Goal: Task Accomplishment & Management: Use online tool/utility

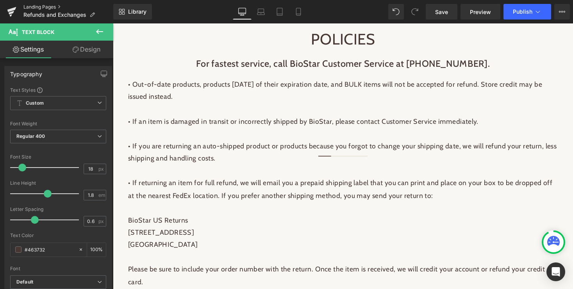
click at [47, 7] on link "Landing Pages" at bounding box center [68, 7] width 90 height 6
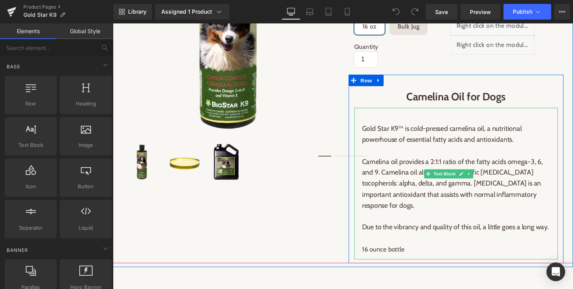
scroll to position [226, 0]
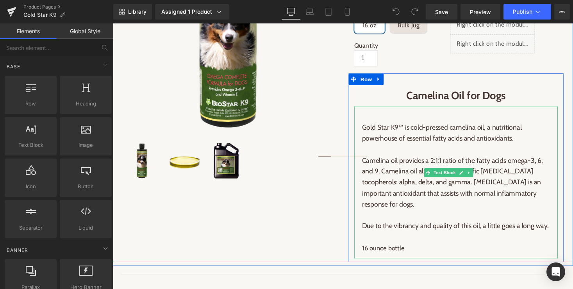
click at [425, 226] on p "Due to the vibrancy and quality of this oil, a little goes a long way." at bounding box center [464, 231] width 193 height 11
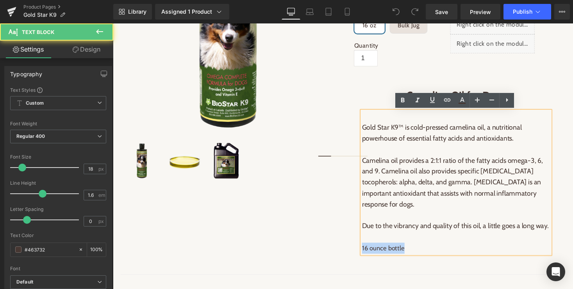
drag, startPoint x: 411, startPoint y: 243, endPoint x: 369, endPoint y: 244, distance: 42.2
click at [369, 244] on p "16 ounce bottle" at bounding box center [464, 248] width 193 height 23
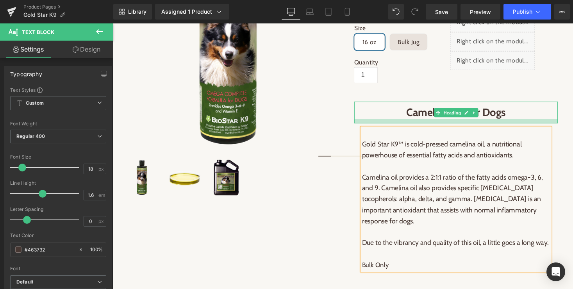
scroll to position [253, 0]
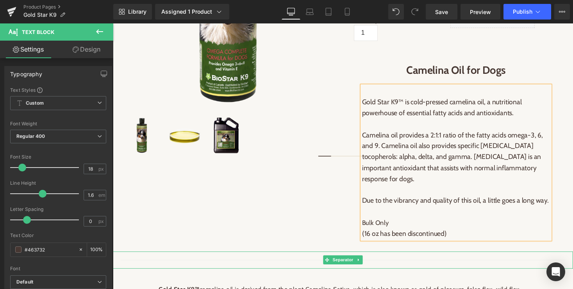
click at [432, 262] on div at bounding box center [349, 266] width 457 height 8
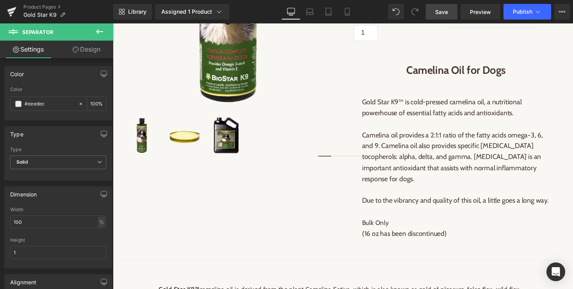
click at [440, 9] on span "Save" at bounding box center [441, 12] width 13 height 8
click at [443, 11] on span "Save" at bounding box center [441, 12] width 13 height 8
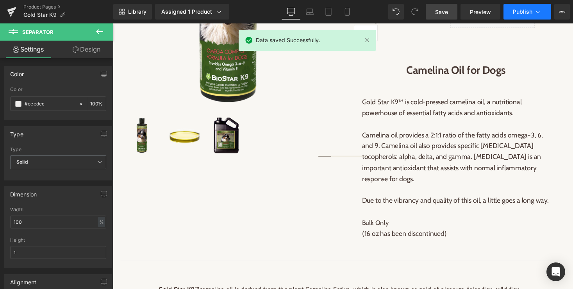
click at [536, 11] on icon at bounding box center [538, 12] width 4 height 2
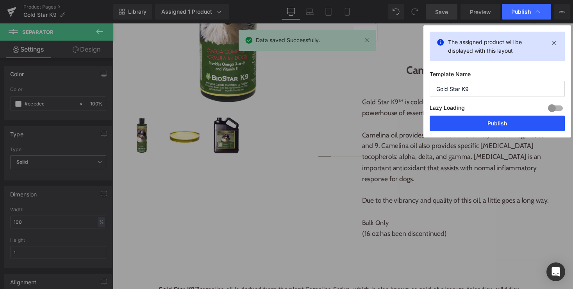
click at [490, 129] on button "Publish" at bounding box center [496, 124] width 135 height 16
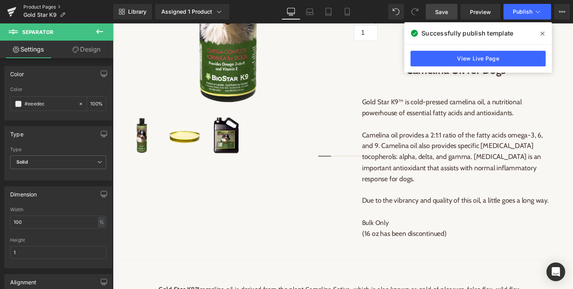
click at [42, 7] on link "Product Pages" at bounding box center [68, 7] width 90 height 6
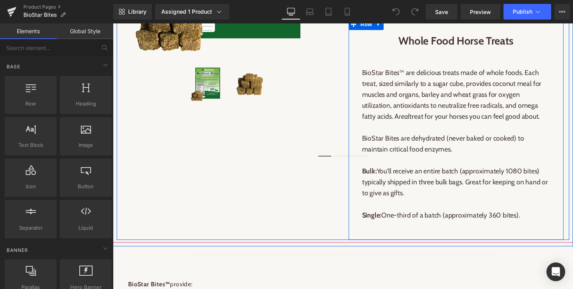
scroll to position [292, 0]
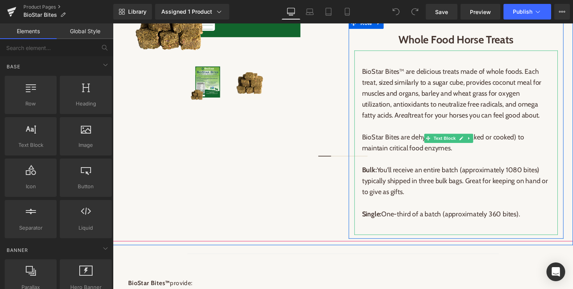
click at [450, 225] on p "Single: One-third of a batch (approximately 360 bites)." at bounding box center [464, 219] width 193 height 11
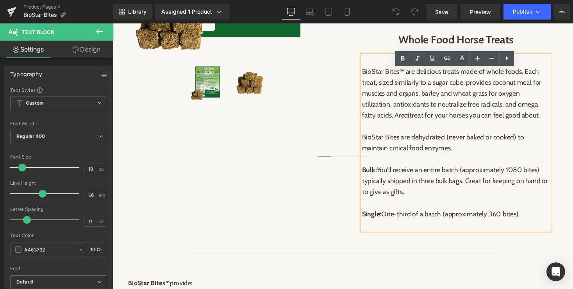
click at [404, 189] on p "Bulk: You'll receive an entire batch (approximately 1080 bites) typically shipp…" at bounding box center [464, 185] width 193 height 34
click at [386, 188] on p "Bulk: You'll receive an entire batch (approximately 1080 bites) typically shipp…" at bounding box center [464, 185] width 193 height 34
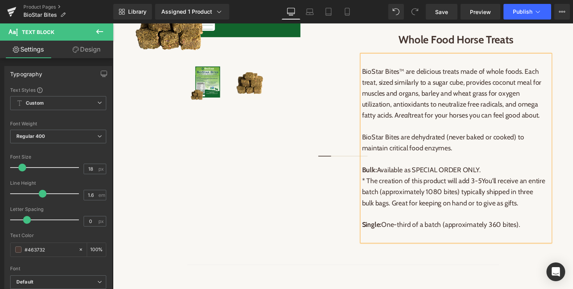
click at [383, 201] on p "Bulk: Available as SPECIAL ORDER ONLY. * The creation of this product will add …" at bounding box center [464, 190] width 193 height 45
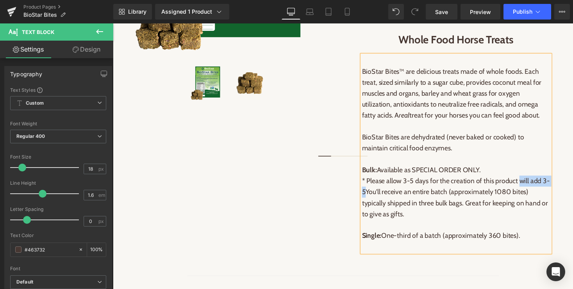
drag, startPoint x: 530, startPoint y: 201, endPoint x: 373, endPoint y: 210, distance: 157.2
click at [373, 210] on p "Bulk: Available as SPECIAL ORDER ONLY. * Please allow 3-5 days for the creation…" at bounding box center [464, 196] width 193 height 56
click at [448, 216] on p "Bulk: Available as SPECIAL ORDER ONLY. * Please allow 3-5 days for the creation…" at bounding box center [464, 196] width 193 height 56
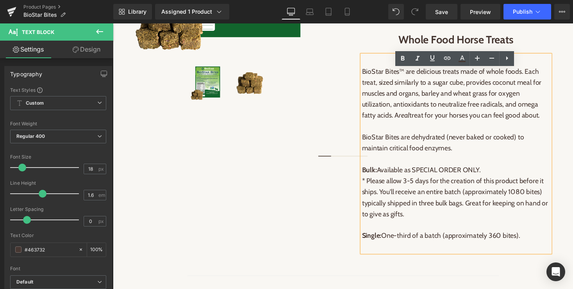
click at [387, 212] on p "Bulk: Available as SPECIAL ORDER ONLY. * Please allow 3-5 days for the creation…" at bounding box center [464, 196] width 193 height 56
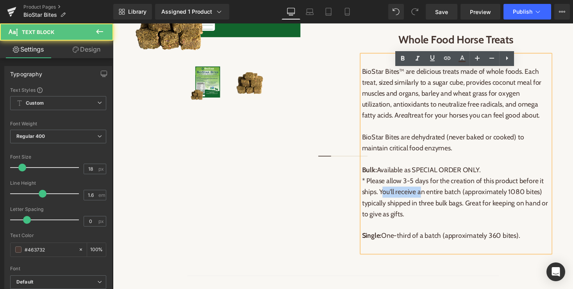
drag, startPoint x: 429, startPoint y: 212, endPoint x: 390, endPoint y: 210, distance: 39.1
click at [390, 210] on p "Bulk: Available as SPECIAL ORDER ONLY. * Please allow 3-5 days for the creation…" at bounding box center [464, 196] width 193 height 56
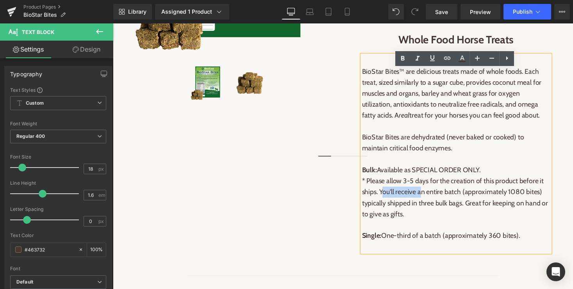
click at [440, 224] on p "Bulk: Available as SPECIAL ORDER ONLY. * Please allow 3-5 days for the creation…" at bounding box center [464, 196] width 193 height 56
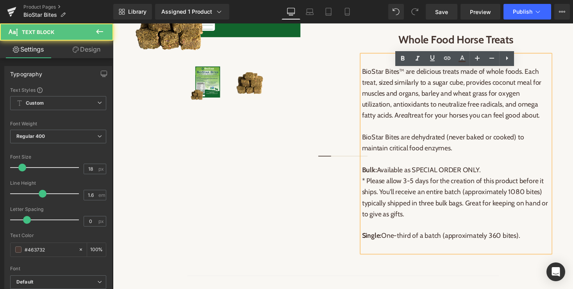
scroll to position [304, 0]
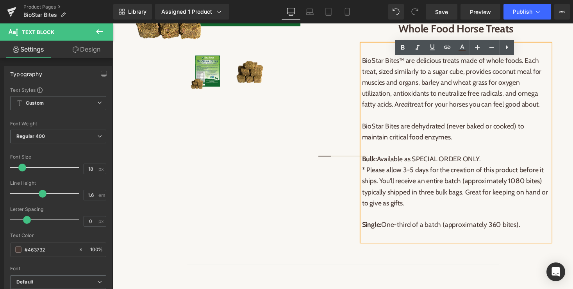
click at [452, 213] on p "Bulk: Available as SPECIAL ORDER ONLY. * Please allow 3-5 days for the creation…" at bounding box center [464, 185] width 193 height 56
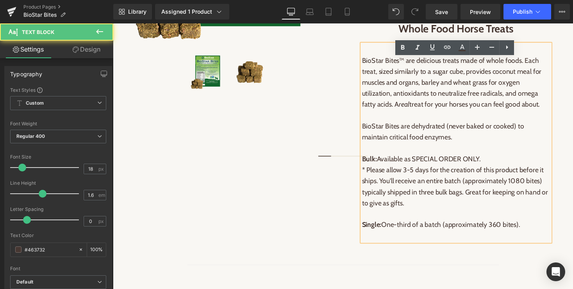
click at [440, 213] on p "Bulk: Available as SPECIAL ORDER ONLY. * Please allow 3-5 days for the creation…" at bounding box center [464, 185] width 193 height 56
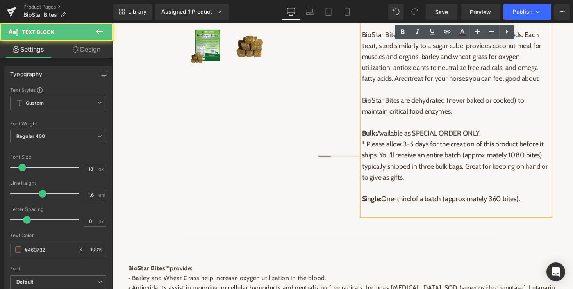
scroll to position [336, 0]
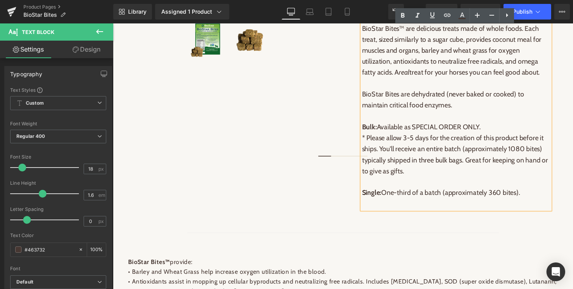
click at [439, 203] on p "Single: One-third of a batch (approximately 360 bites)." at bounding box center [464, 197] width 193 height 11
click at [540, 203] on p "Single: One-third of a batch (approximately 360 bites)." at bounding box center [464, 197] width 193 height 11
click at [390, 203] on p "Single: One-third of a batch (approximately 360 bites)." at bounding box center [464, 197] width 193 height 11
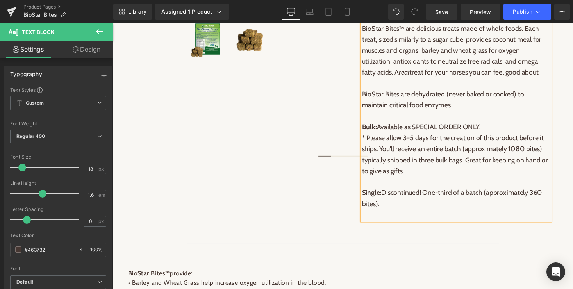
click at [433, 214] on p "Single: Discontinued! One-third of a batch (approximately 360 bites)." at bounding box center [464, 203] width 193 height 23
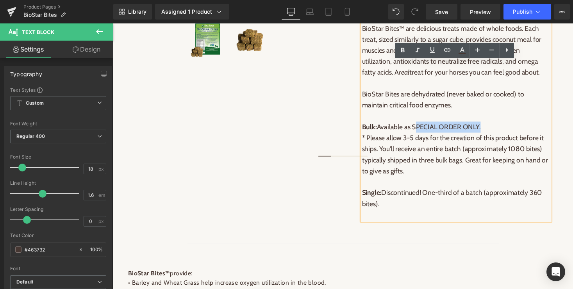
drag, startPoint x: 420, startPoint y: 145, endPoint x: 490, endPoint y: 144, distance: 69.9
click at [490, 144] on p "Bulk: Available as SPECIAL ORDER ONLY. * Please allow 3-5 days for the creation…" at bounding box center [464, 152] width 193 height 56
click at [451, 47] on icon at bounding box center [446, 49] width 9 height 9
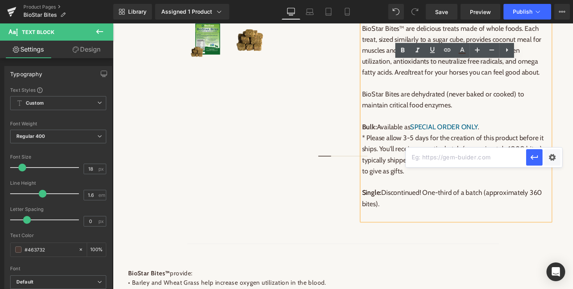
click at [436, 155] on input "text" at bounding box center [466, 158] width 120 height 20
click at [448, 159] on input "text" at bounding box center [466, 158] width 120 height 20
paste input "https://www.biostarus.com/pages/contact-us"
type input "https://www.biostarus.com/pages/contact-us"
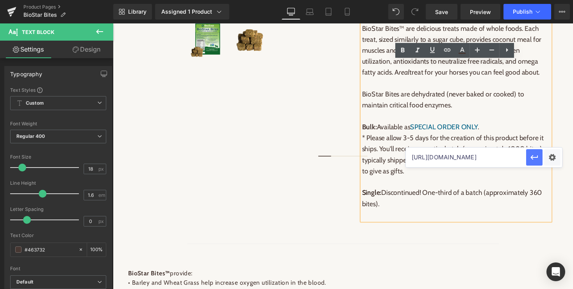
click at [535, 154] on icon "button" at bounding box center [533, 157] width 9 height 9
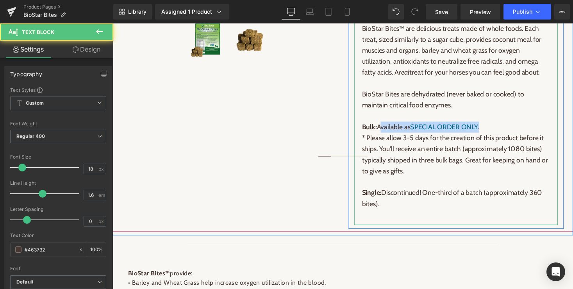
drag, startPoint x: 386, startPoint y: 143, endPoint x: 505, endPoint y: 143, distance: 118.7
click at [505, 143] on p "Bulk: Available as SPECIAL ORDER ONLY . * Please allow 3-5 days for the creatio…" at bounding box center [464, 152] width 193 height 56
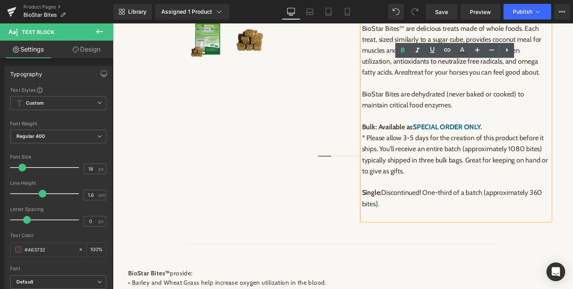
click at [505, 143] on p "Bulk: Available as SPECIAL ORDER ONLY . * Please allow 3-5 days for the creatio…" at bounding box center [464, 152] width 193 height 56
click at [386, 134] on strong "Available as SPECIAL ORDER ONLY ." at bounding box center [438, 129] width 107 height 9
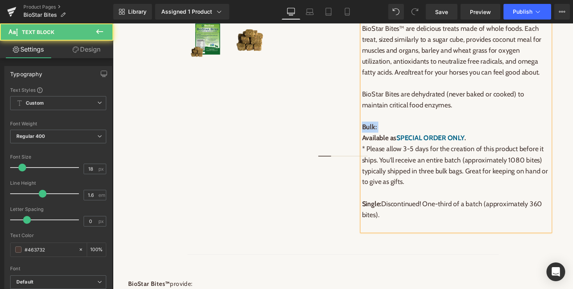
drag, startPoint x: 391, startPoint y: 144, endPoint x: 363, endPoint y: 144, distance: 27.3
click at [363, 144] on div "BioStar Bites™ are delicious treats made of whole foods. Each treat, sized simi…" at bounding box center [465, 124] width 209 height 234
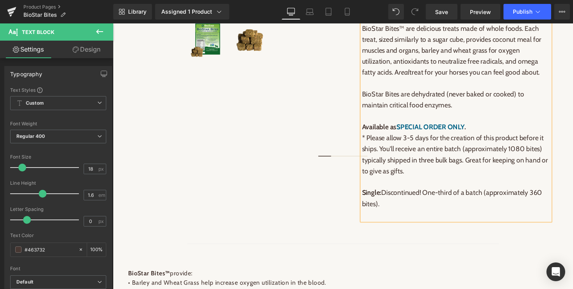
click at [459, 181] on p "Available as SPECIAL ORDER ONLY . * Please allow 3-5 days for the creation of t…" at bounding box center [464, 147] width 193 height 68
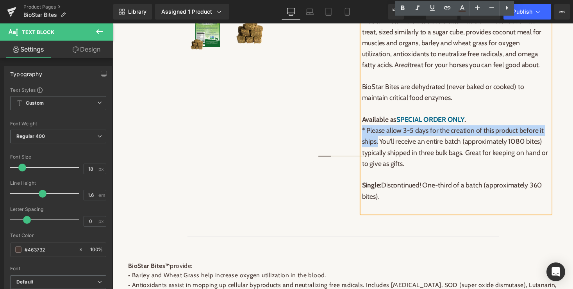
drag, startPoint x: 385, startPoint y: 160, endPoint x: 369, endPoint y: 147, distance: 20.8
click at [369, 147] on p "Available as SPECIAL ORDER ONLY . * Please allow 3-5 days for the creation of t…" at bounding box center [464, 140] width 193 height 68
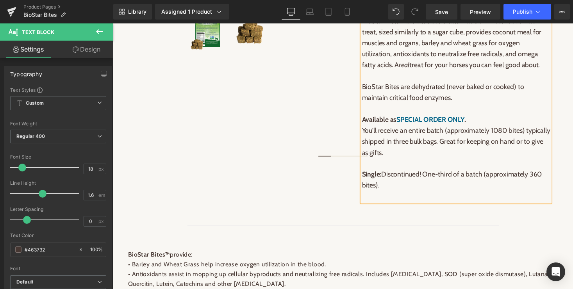
click at [429, 162] on p "Available as SPECIAL ORDER ONLY . You'll receive an entire batch (approximately…" at bounding box center [464, 134] width 193 height 56
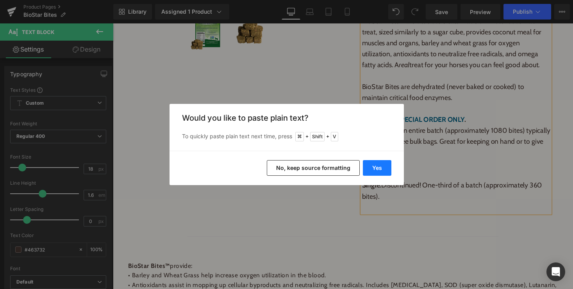
click at [374, 169] on button "Yes" at bounding box center [377, 168] width 28 height 16
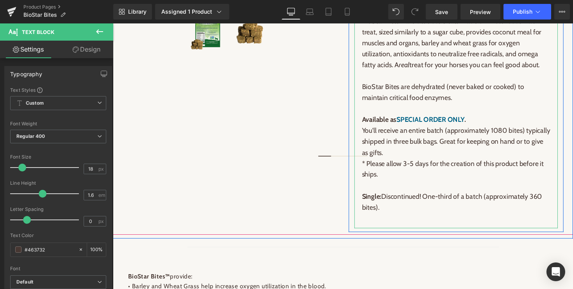
click at [420, 185] on p "Available as SPECIAL ORDER ONLY . You'll receive an entire batch (approximately…" at bounding box center [464, 145] width 193 height 79
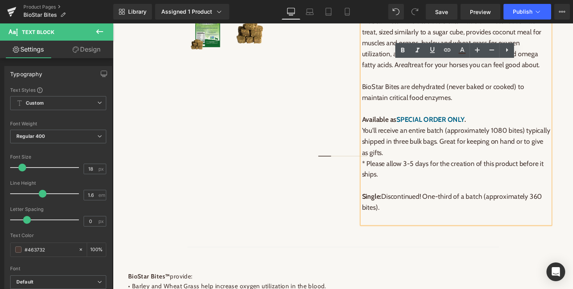
click at [372, 183] on p "Available as SPECIAL ORDER ONLY . You'll receive an entire batch (approximately…" at bounding box center [464, 145] width 193 height 79
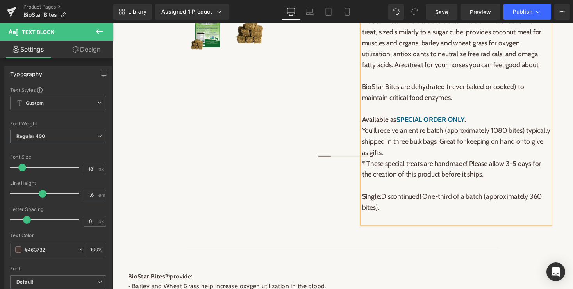
click at [471, 213] on p "Single: Discontinued! One-third of a batch (approximately 360 bites)." at bounding box center [464, 207] width 193 height 23
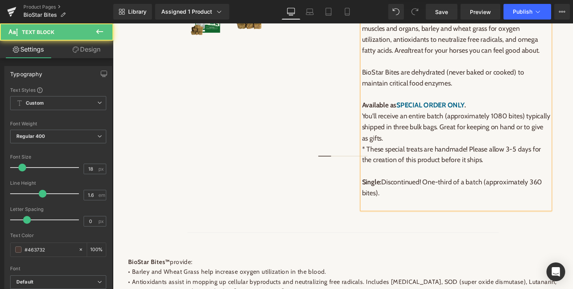
scroll to position [361, 0]
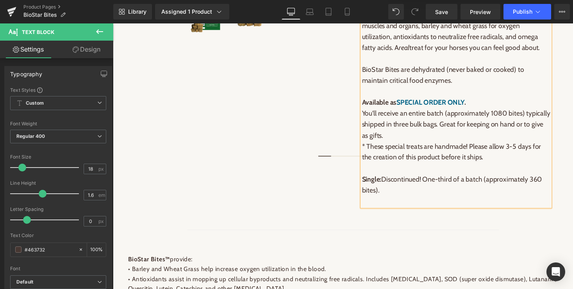
click at [466, 201] on p "Single: Discontinued! One-third of a batch (approximately 360 bites)." at bounding box center [464, 189] width 193 height 23
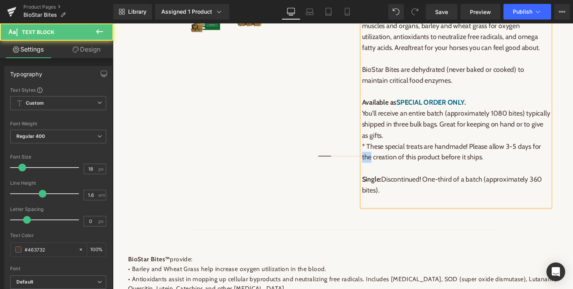
drag, startPoint x: 377, startPoint y: 176, endPoint x: 365, endPoint y: 176, distance: 11.3
click at [365, 176] on div "BioStar Bites™ are delicious treats made of whole foods. Each treat, sized simi…" at bounding box center [465, 99] width 209 height 234
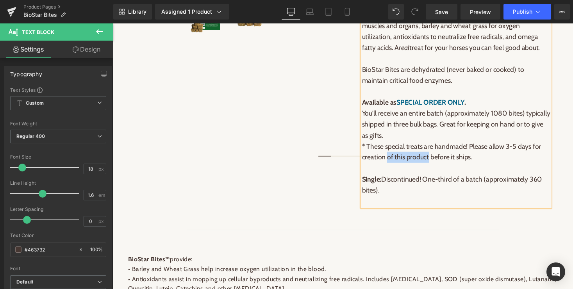
drag, startPoint x: 395, startPoint y: 177, endPoint x: 438, endPoint y: 181, distance: 43.1
click at [438, 167] on p "Available as SPECIAL ORDER ONLY . You'll receive an entire batch (approximately…" at bounding box center [464, 127] width 193 height 79
click at [466, 167] on p "Available as SPECIAL ORDER ONLY . You'll receive an entire batch (approximately…" at bounding box center [464, 127] width 193 height 79
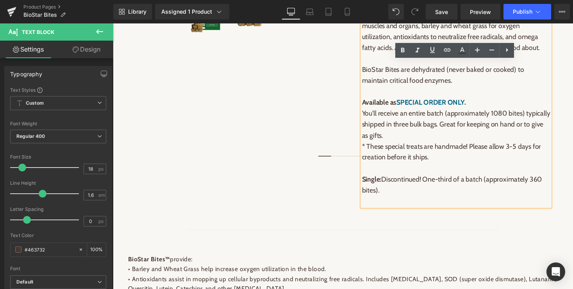
click at [395, 167] on p "Available as SPECIAL ORDER ONLY . You'll receive an entire batch (approximately…" at bounding box center [464, 127] width 193 height 79
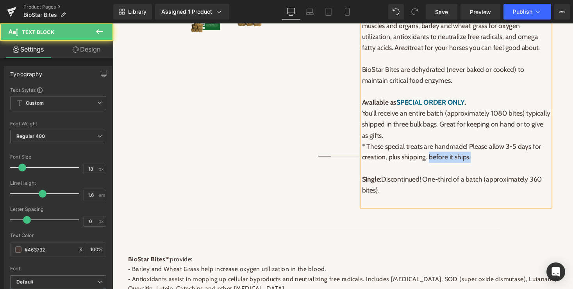
drag, startPoint x: 436, startPoint y: 174, endPoint x: 491, endPoint y: 175, distance: 55.1
click at [491, 167] on p "Available as SPECIAL ORDER ONLY . You'll receive an entire batch (approximately…" at bounding box center [464, 127] width 193 height 79
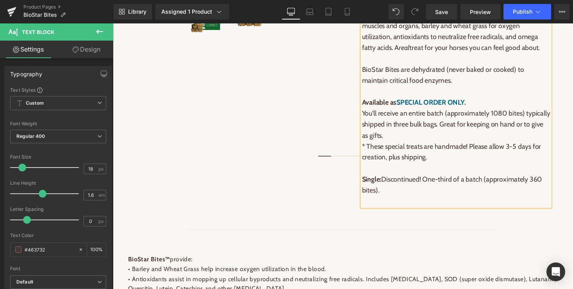
click at [474, 167] on p "Available as SPECIAL ORDER ONLY . You'll receive an entire batch (approximately…" at bounding box center [464, 127] width 193 height 79
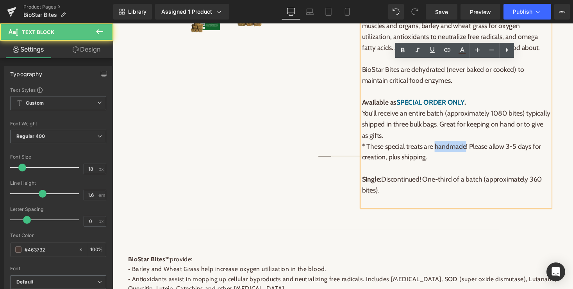
drag, startPoint x: 475, startPoint y: 167, endPoint x: 443, endPoint y: 162, distance: 32.3
click at [443, 162] on p "Available as SPECIAL ORDER ONLY . You'll receive an entire batch (approximately…" at bounding box center [464, 127] width 193 height 79
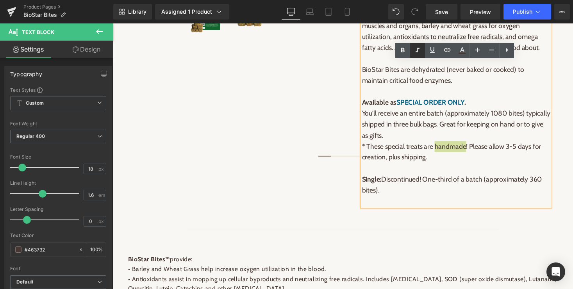
click at [416, 49] on icon at bounding box center [417, 50] width 9 height 9
click at [404, 50] on icon at bounding box center [403, 50] width 4 height 5
click at [440, 201] on p "Single: Discontinued! One-third of a batch (approximately 360 bites)." at bounding box center [464, 189] width 193 height 23
click at [393, 212] on p at bounding box center [464, 206] width 193 height 11
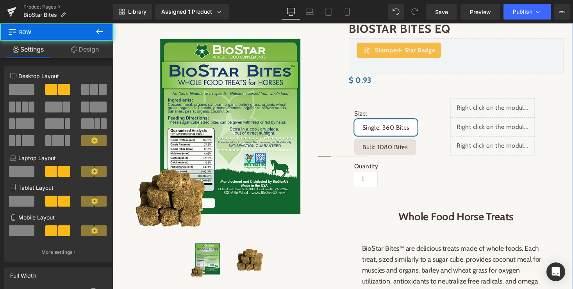
scroll to position [96, 0]
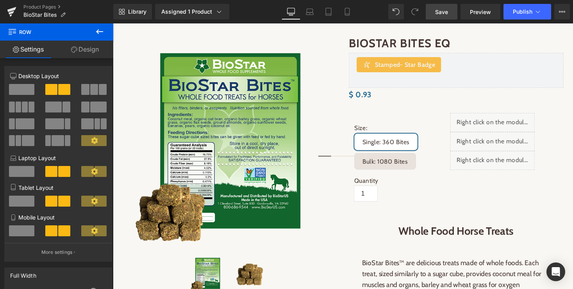
click at [439, 10] on span "Save" at bounding box center [441, 12] width 13 height 8
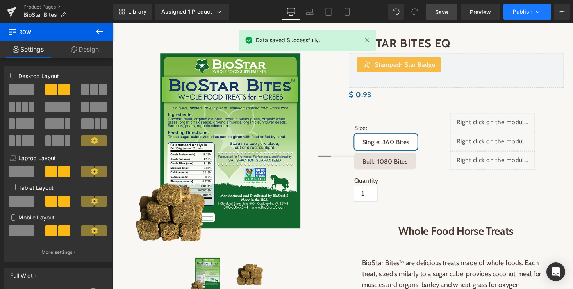
click at [538, 13] on icon at bounding box center [538, 12] width 8 height 8
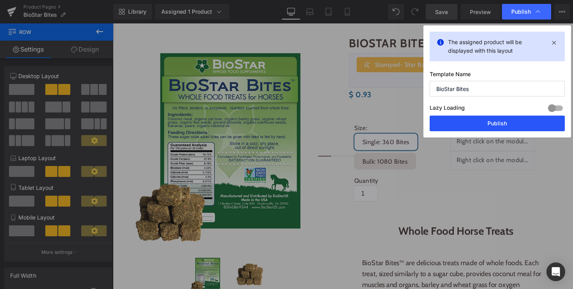
click at [500, 126] on button "Publish" at bounding box center [496, 124] width 135 height 16
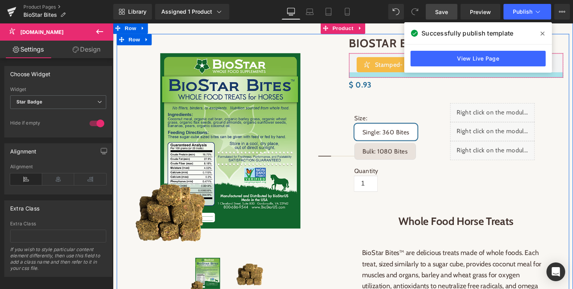
drag, startPoint x: 495, startPoint y: 101, endPoint x: 496, endPoint y: 91, distance: 10.2
click at [496, 79] on div at bounding box center [465, 75] width 220 height 5
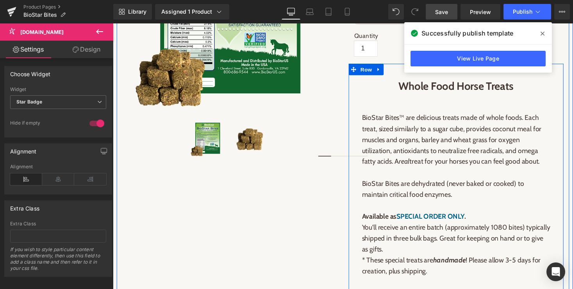
scroll to position [296, 0]
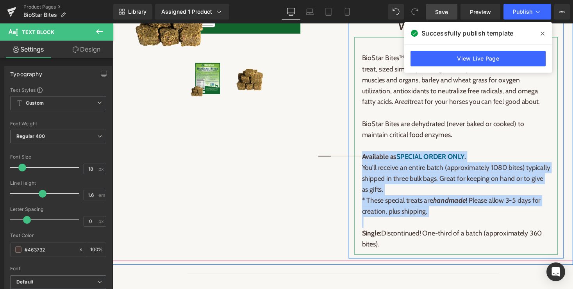
drag, startPoint x: 369, startPoint y: 176, endPoint x: 474, endPoint y: 243, distance: 124.8
click at [474, 243] on div "BioStar Bites™ are delicious treats made of whole foods. Each treat, sized simi…" at bounding box center [464, 149] width 193 height 214
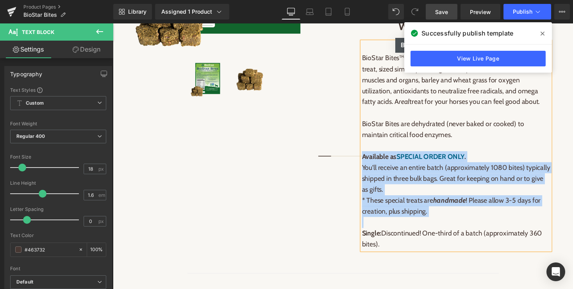
copy p "Available as SPECIAL ORDER ONLY . You'll receive an entire batch (approximately…"
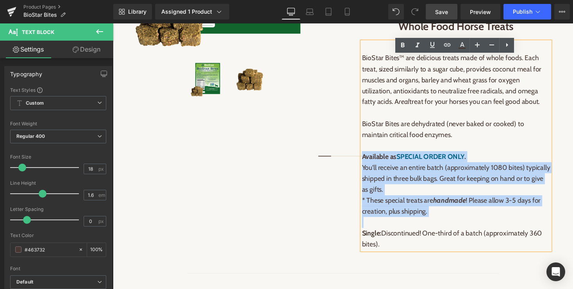
click at [317, 241] on div "(P) Image (P) Image List" at bounding box center [233, 37] width 232 height 407
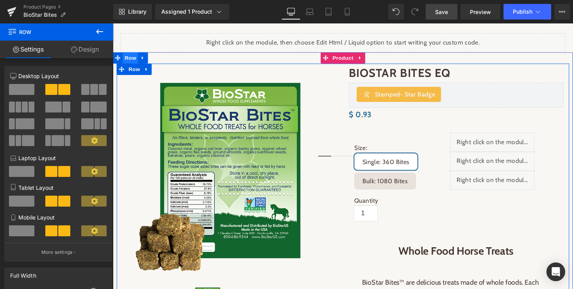
scroll to position [12, 0]
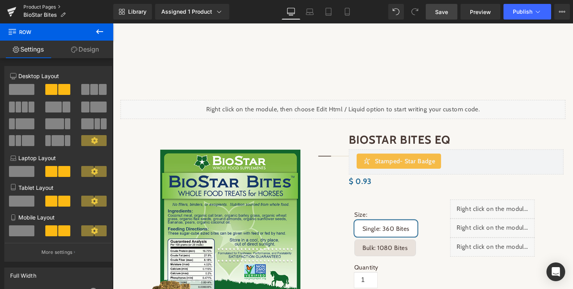
click at [41, 5] on link "Product Pages" at bounding box center [68, 7] width 90 height 6
drag, startPoint x: 438, startPoint y: 12, endPoint x: 427, endPoint y: 32, distance: 22.5
click at [438, 12] on span "Save" at bounding box center [441, 12] width 13 height 8
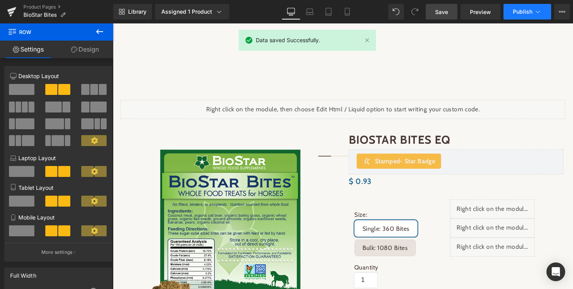
click at [530, 5] on button "Publish" at bounding box center [527, 12] width 48 height 16
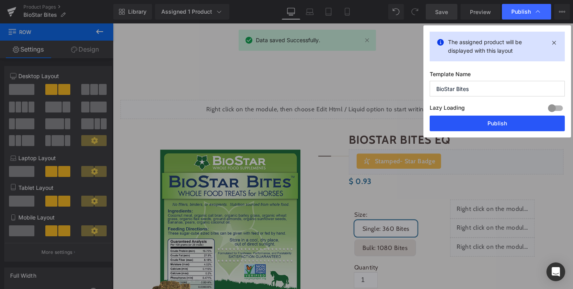
click at [508, 126] on button "Publish" at bounding box center [496, 124] width 135 height 16
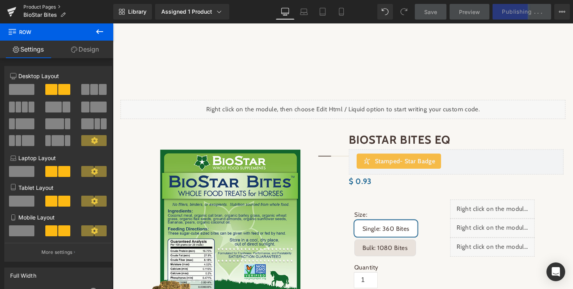
click at [45, 4] on link "Product Pages" at bounding box center [68, 7] width 90 height 6
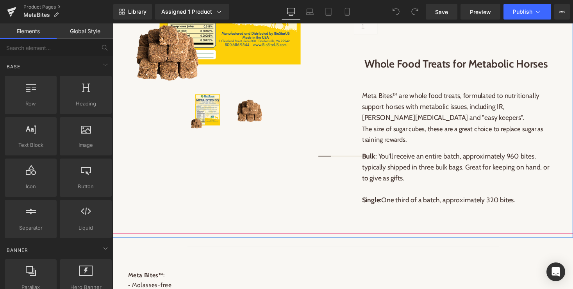
scroll to position [296, 0]
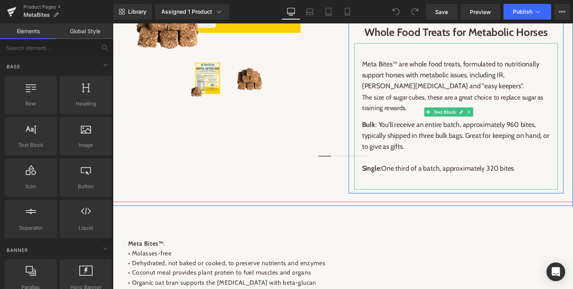
click at [437, 167] on p "Bulk : You'll receive an entire batch, approximately 960 bites, typically shipp…" at bounding box center [464, 144] width 193 height 45
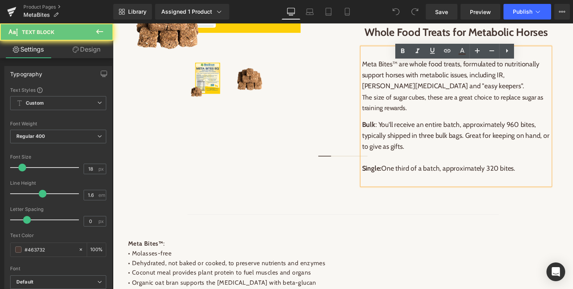
click at [437, 167] on p "Bulk : You'll receive an entire batch, approximately 960 bites, typically shipp…" at bounding box center [464, 144] width 193 height 45
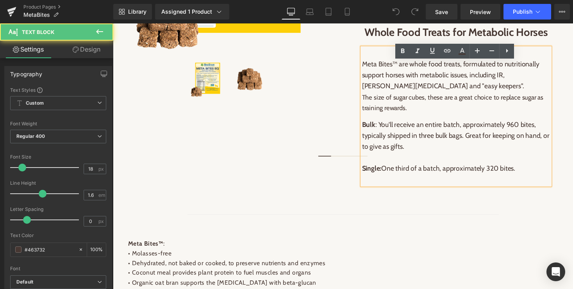
click at [386, 142] on p "Bulk : You'll receive an entire batch, approximately 960 bites, typically shipp…" at bounding box center [464, 144] width 193 height 45
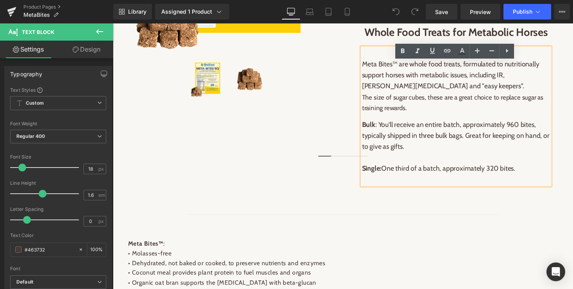
click at [420, 135] on div "Meta Bites™ are whole food treats, formulated to nutritionally support horses w…" at bounding box center [464, 118] width 193 height 141
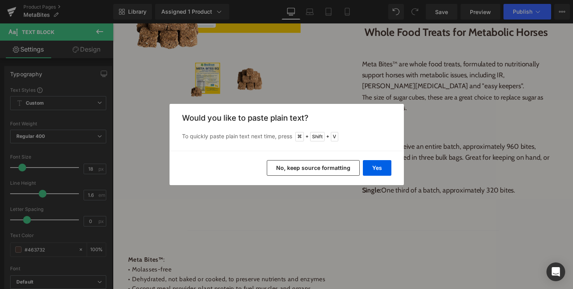
click at [320, 166] on button "No, keep source formatting" at bounding box center [313, 168] width 93 height 16
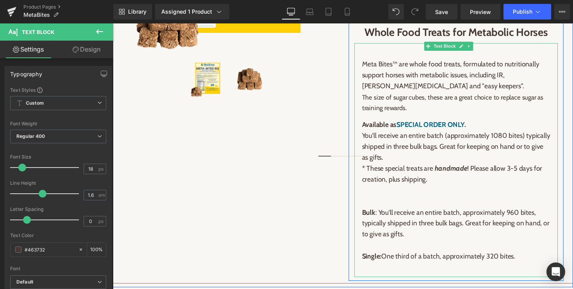
click at [491, 212] on p at bounding box center [464, 206] width 193 height 11
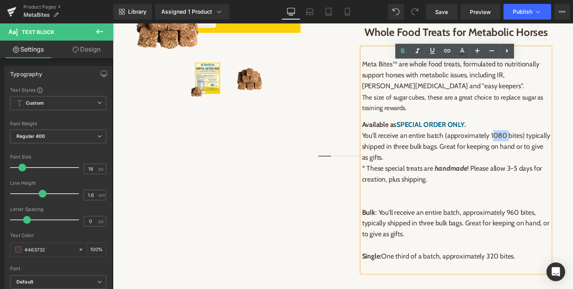
drag, startPoint x: 517, startPoint y: 154, endPoint x: 502, endPoint y: 152, distance: 15.3
click at [502, 152] on p "Available as SPECIAL ORDER ONLY . You'll receive an entire batch (approximately…" at bounding box center [464, 156] width 193 height 68
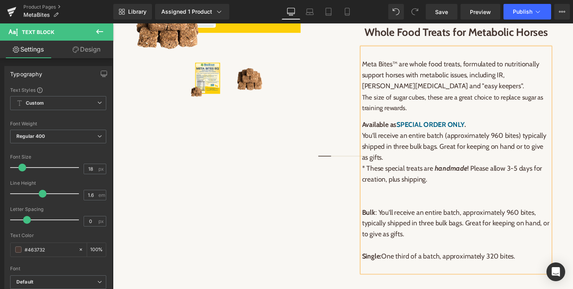
click at [504, 180] on p "Available as SPECIAL ORDER ONLY . You'll receive an entire batch (approximately…" at bounding box center [464, 156] width 193 height 68
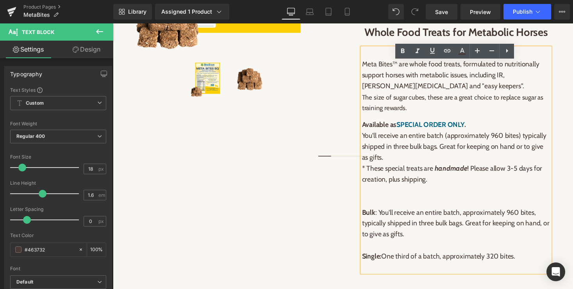
click at [481, 212] on p at bounding box center [464, 206] width 193 height 11
click at [459, 189] on p "Available as SPECIAL ORDER ONLY . You'll receive an entire batch (approximately…" at bounding box center [464, 156] width 193 height 68
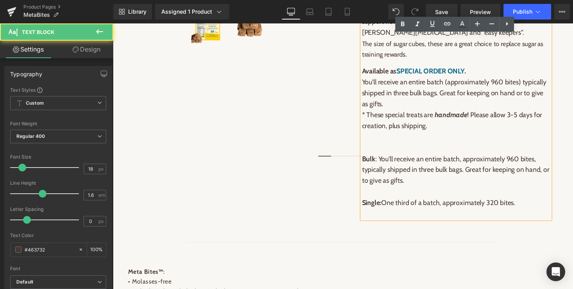
scroll to position [361, 0]
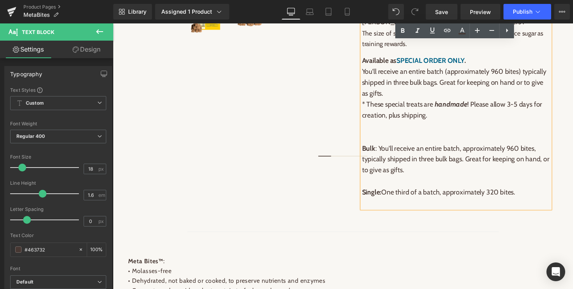
click at [533, 203] on p "Single: One third of a batch, approximately 320 bites." at bounding box center [464, 196] width 193 height 11
drag, startPoint x: 533, startPoint y: 213, endPoint x: 392, endPoint y: 209, distance: 141.0
click at [392, 203] on p "Single: One third of a batch, approximately 320 bites." at bounding box center [464, 196] width 193 height 11
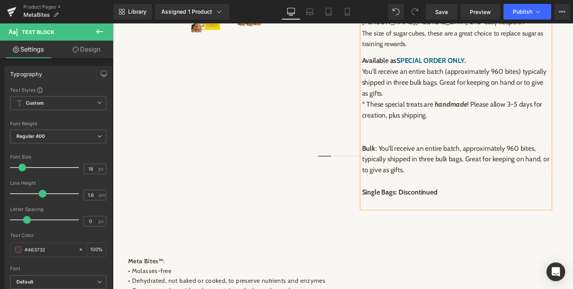
click at [418, 184] on p "Bulk : You'll receive an entire batch, approximately 960 bites, typically shipp…" at bounding box center [464, 168] width 193 height 45
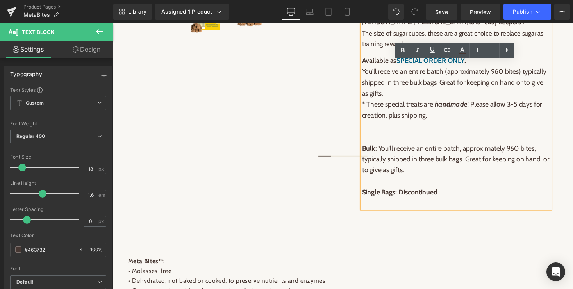
drag, startPoint x: 416, startPoint y: 185, endPoint x: 372, endPoint y: 144, distance: 60.2
click at [372, 144] on div "Meta Bites™ are whole food treats, formulated to nutritionally support horses w…" at bounding box center [464, 98] width 193 height 231
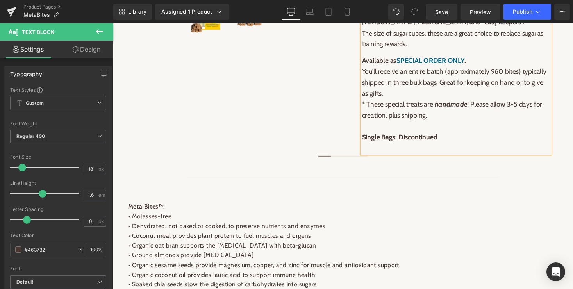
click at [470, 146] on p "Single Bags: Discontinued" at bounding box center [464, 140] width 193 height 11
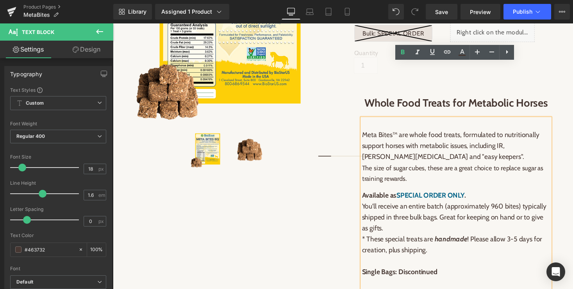
scroll to position [157, 0]
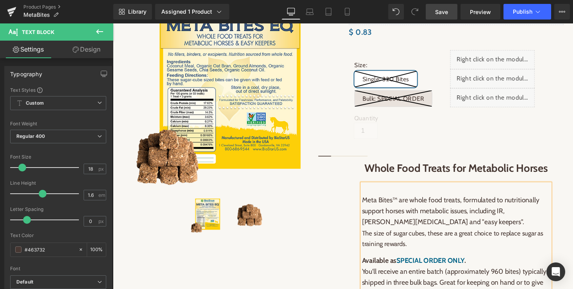
drag, startPoint x: 441, startPoint y: 13, endPoint x: 342, endPoint y: 91, distance: 126.0
click at [441, 13] on span "Save" at bounding box center [441, 12] width 13 height 8
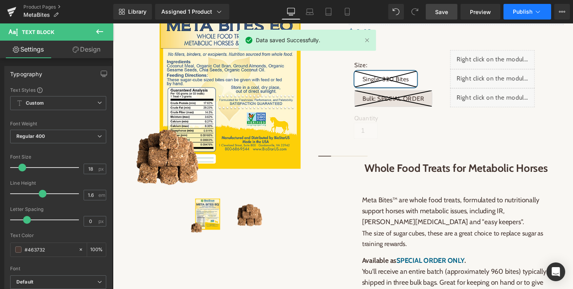
click at [534, 9] on icon at bounding box center [538, 12] width 8 height 8
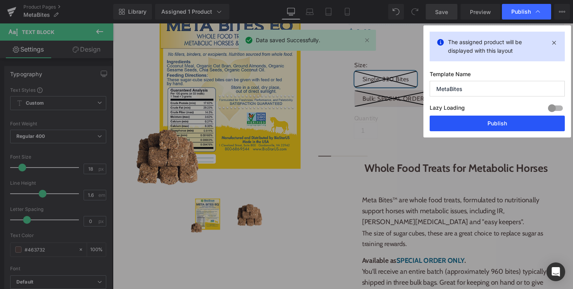
click at [491, 120] on button "Publish" at bounding box center [496, 124] width 135 height 16
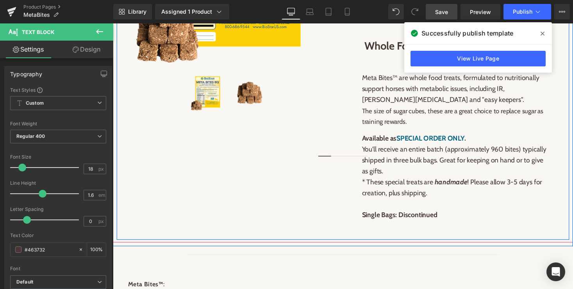
scroll to position [315, 0]
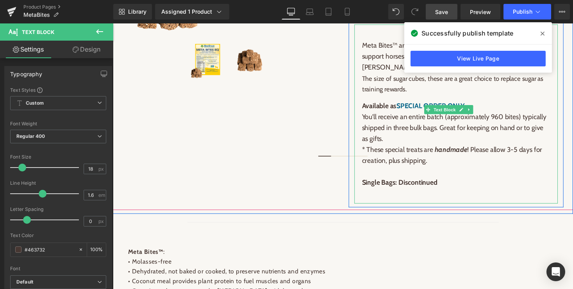
click at [430, 170] on p "Available as SPECIAL ORDER ONLY . You'll receive an entire batch (approximately…" at bounding box center [464, 137] width 193 height 68
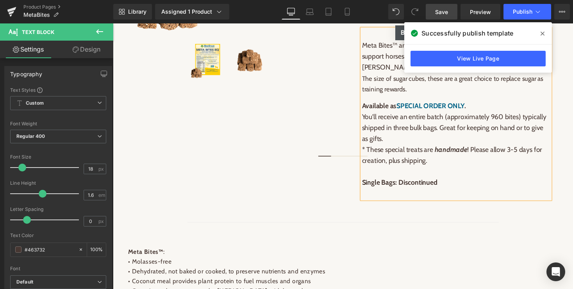
click at [479, 169] on p "Available as SPECIAL ORDER ONLY . You'll receive an entire batch (approximately…" at bounding box center [464, 137] width 193 height 68
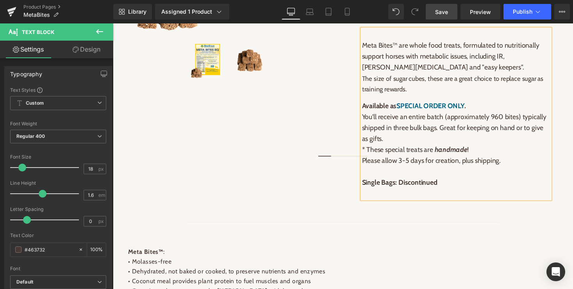
click at [477, 151] on p "Available as SPECIAL ORDER ONLY . You'll receive an entire batch (approximately…" at bounding box center [464, 137] width 193 height 68
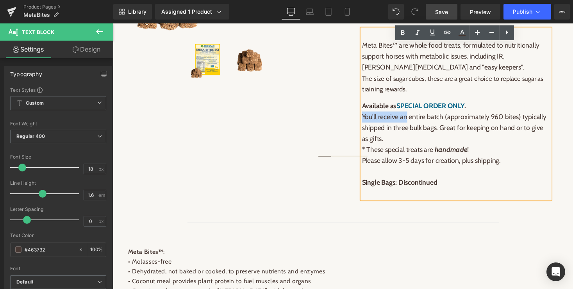
drag, startPoint x: 413, startPoint y: 135, endPoint x: 368, endPoint y: 133, distance: 44.6
click at [368, 133] on p "Available as SPECIAL ORDER ONLY . You'll receive an entire batch (approximately…" at bounding box center [464, 137] width 193 height 68
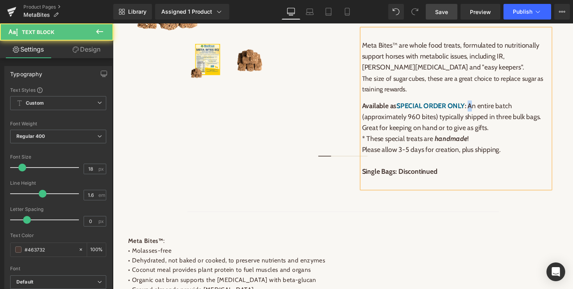
click at [481, 112] on strong "Available as SPECIAL ORDER ONLY : A" at bounding box center [424, 108] width 113 height 9
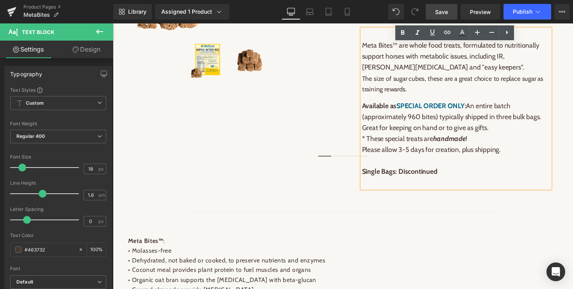
click at [493, 147] on p "Available as SPECIAL ORDER ONLY : An entire batch (approximately 960 bites) typ…" at bounding box center [464, 131] width 193 height 56
click at [484, 137] on p "Available as SPECIAL ORDER ONLY : An entire batch (approximately 960 bites) typ…" at bounding box center [464, 131] width 193 height 56
drag, startPoint x: 474, startPoint y: 135, endPoint x: 448, endPoint y: 134, distance: 26.2
click at [448, 134] on p "Available as SPECIAL ORDER ONLY : An entire batch (approximately 960 bites) typ…" at bounding box center [464, 131] width 193 height 56
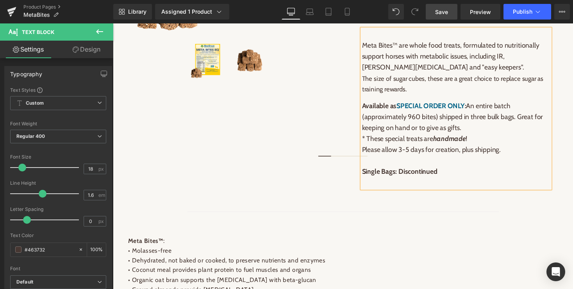
click at [518, 146] on p "Available as SPECIAL ORDER ONLY : An entire batch (approximately 960 bites) shi…" at bounding box center [464, 131] width 193 height 56
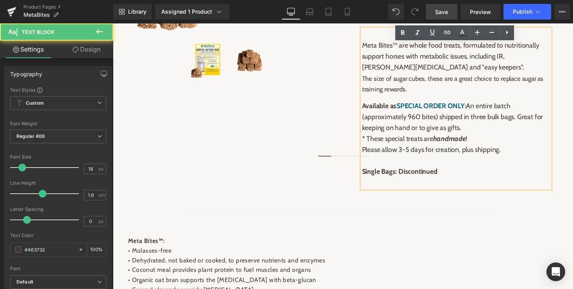
click at [526, 134] on p "Available as SPECIAL ORDER ONLY : An entire batch (approximately 960 bites) shi…" at bounding box center [464, 131] width 193 height 56
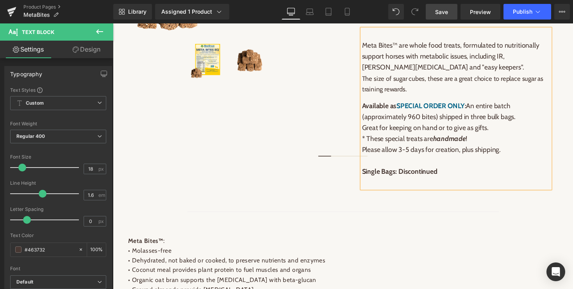
click at [517, 146] on p "Available as SPECIAL ORDER ONLY : An entire batch (approximately 960 bites) shi…" at bounding box center [464, 131] width 193 height 56
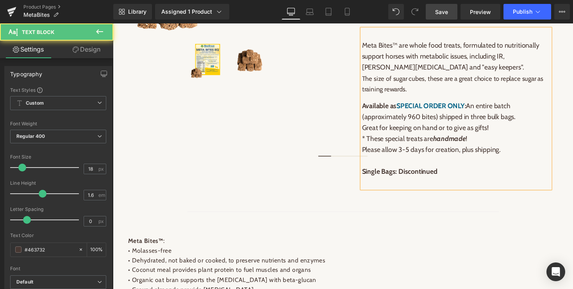
click at [508, 145] on p "Available as SPECIAL ORDER ONLY : An entire batch (approximately 960 bites) shi…" at bounding box center [464, 131] width 193 height 56
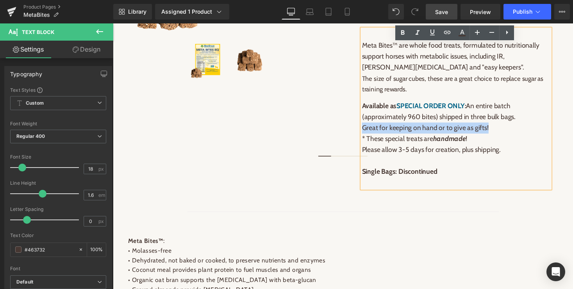
drag, startPoint x: 508, startPoint y: 145, endPoint x: 365, endPoint y: 144, distance: 142.9
click at [365, 144] on div "Meta Bites™ are whole food treats, formulated to nutritionally support horses w…" at bounding box center [465, 111] width 209 height 173
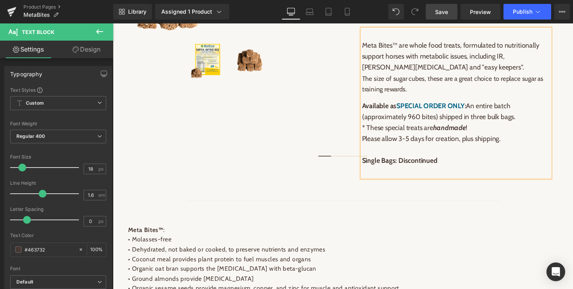
click at [497, 170] on p "Single Bags: Discontinued" at bounding box center [464, 164] width 193 height 11
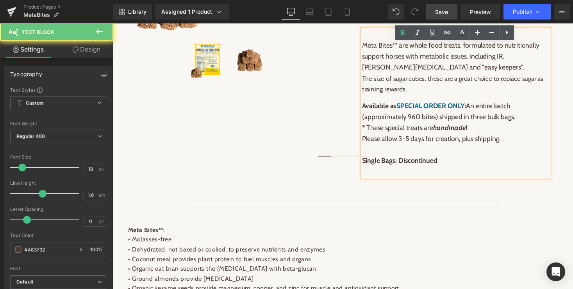
click at [463, 182] on p at bounding box center [464, 175] width 193 height 11
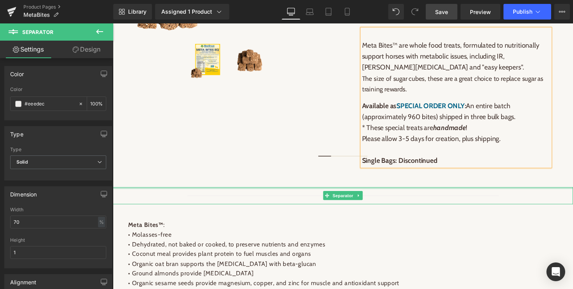
click at [437, 194] on div at bounding box center [349, 193] width 472 height 2
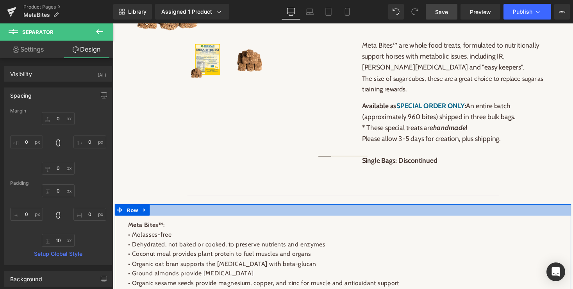
click at [412, 221] on div at bounding box center [349, 215] width 468 height 12
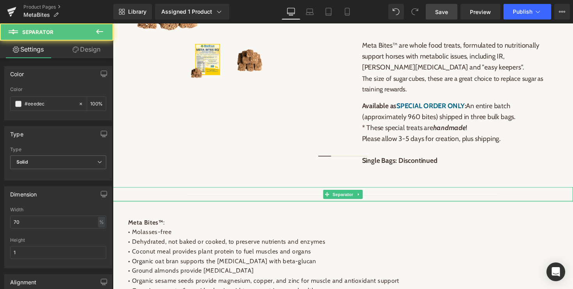
click at [411, 206] on div "Separator" at bounding box center [349, 199] width 472 height 15
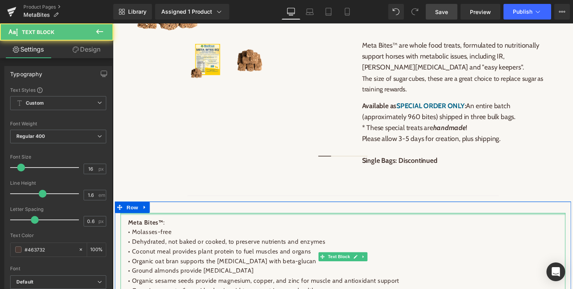
drag, startPoint x: 406, startPoint y: 233, endPoint x: 406, endPoint y: 224, distance: 8.6
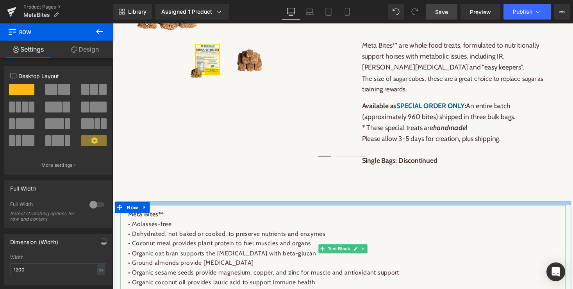
drag, startPoint x: 406, startPoint y: 229, endPoint x: 408, endPoint y: 221, distance: 8.3
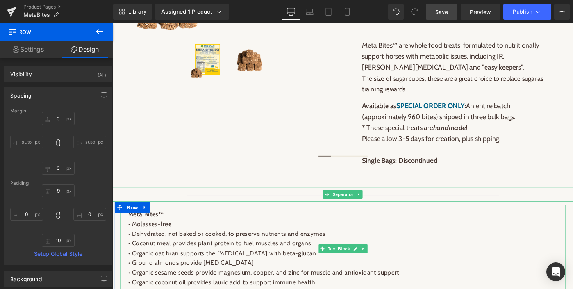
click at [412, 202] on div at bounding box center [349, 198] width 457 height 5
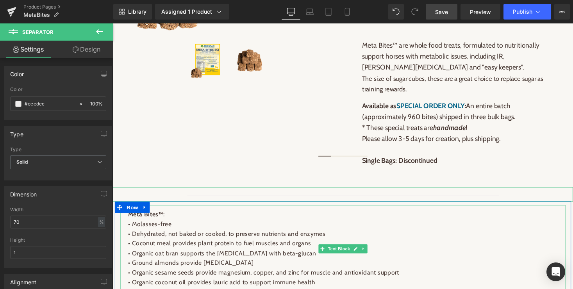
click at [94, 45] on link "Design" at bounding box center [86, 50] width 57 height 18
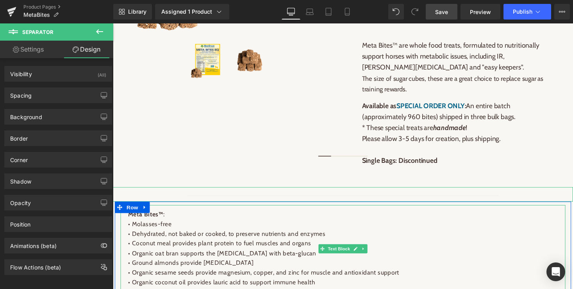
type input "0"
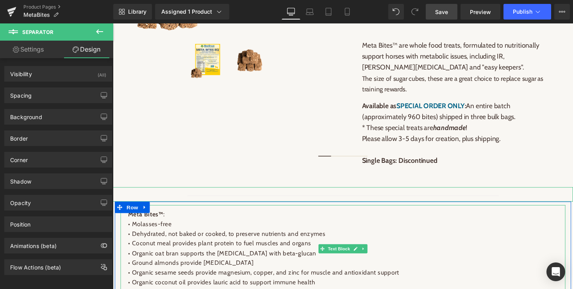
type input "0"
type input "3"
type input "0"
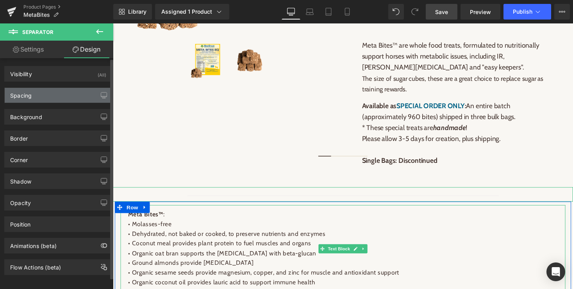
click at [28, 95] on div "Spacing" at bounding box center [20, 93] width 21 height 11
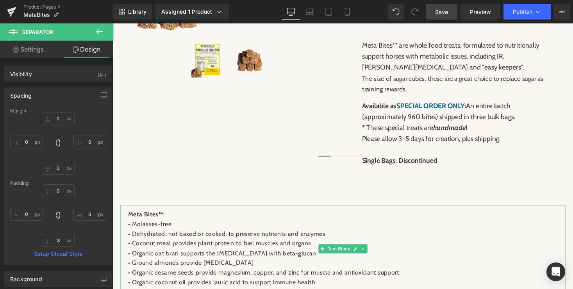
click at [440, 15] on span "Save" at bounding box center [441, 12] width 13 height 8
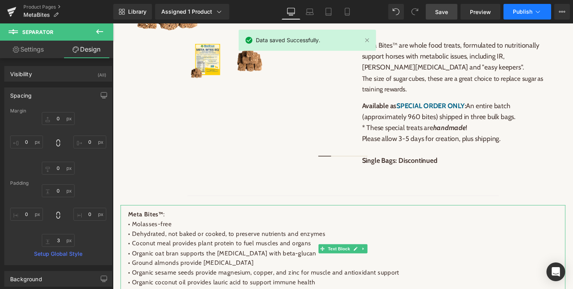
click at [532, 8] on button "Publish" at bounding box center [527, 12] width 48 height 16
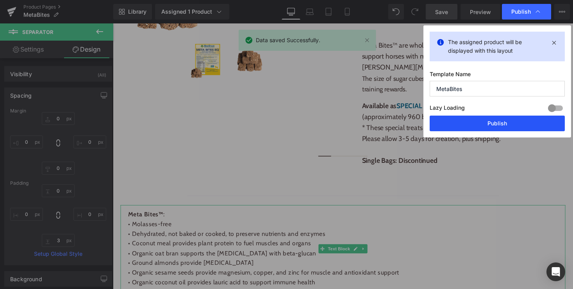
click at [493, 127] on button "Publish" at bounding box center [496, 124] width 135 height 16
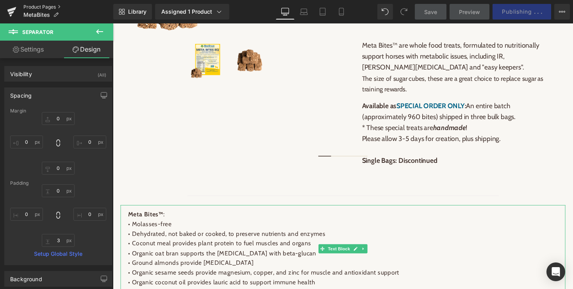
click at [34, 5] on link "Product Pages" at bounding box center [68, 7] width 90 height 6
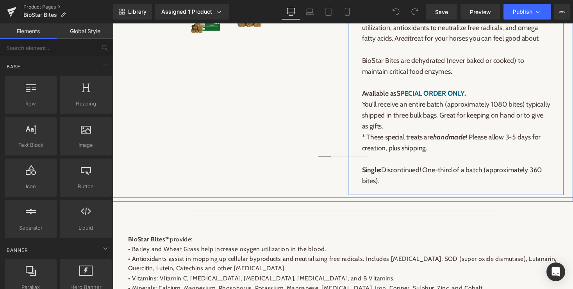
scroll to position [376, 0]
click at [443, 173] on p "Single: Discontinued! One-third of a batch (approximately 360 bites)." at bounding box center [464, 179] width 193 height 23
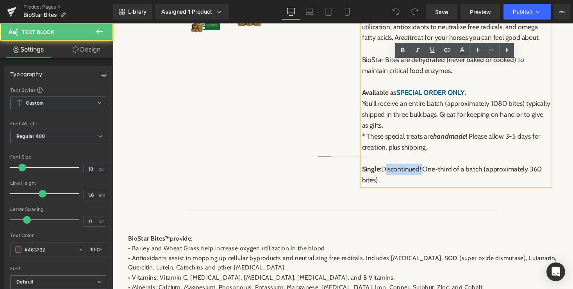
drag, startPoint x: 391, startPoint y: 173, endPoint x: 431, endPoint y: 174, distance: 39.8
click at [431, 174] on p "Single: Discontinued! One-third of a batch (approximately 360 bites)." at bounding box center [464, 179] width 193 height 23
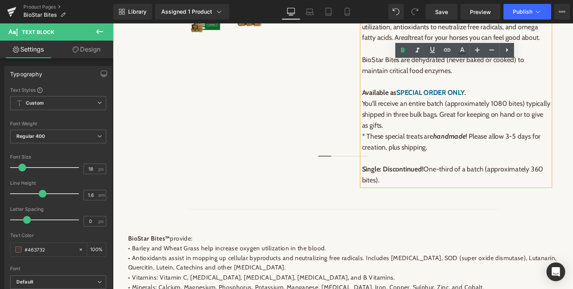
click at [438, 182] on p "Single: Discontinued! One-third of a batch (approximately 360 bites)." at bounding box center [464, 179] width 193 height 23
click at [386, 174] on span "Single:" at bounding box center [378, 173] width 20 height 9
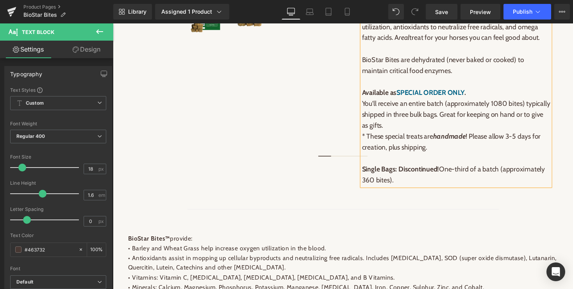
click at [440, 190] on div "BioStar Bites™ are delicious treats made of whole foods. Each treat, sized simi…" at bounding box center [464, 84] width 193 height 214
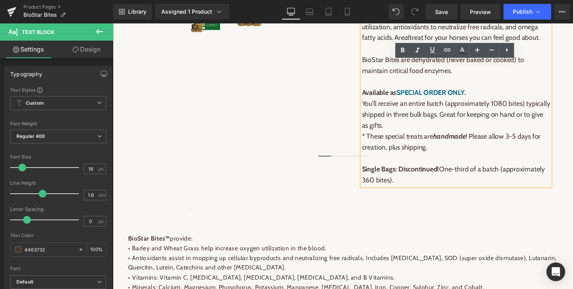
drag, startPoint x: 448, startPoint y: 175, endPoint x: 459, endPoint y: 185, distance: 14.9
click at [459, 185] on p "Single Bags: Discontinued! One-third of a batch (approximately 360 bites)." at bounding box center [464, 179] width 193 height 23
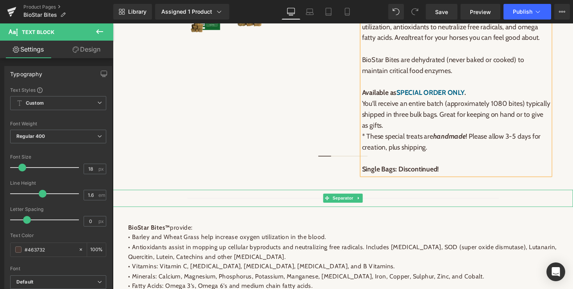
click at [481, 203] on hr at bounding box center [349, 205] width 320 height 4
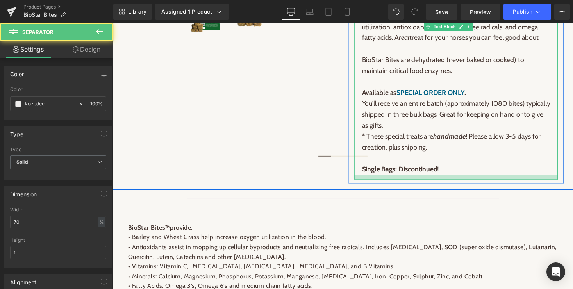
click at [475, 182] on div at bounding box center [465, 181] width 209 height 5
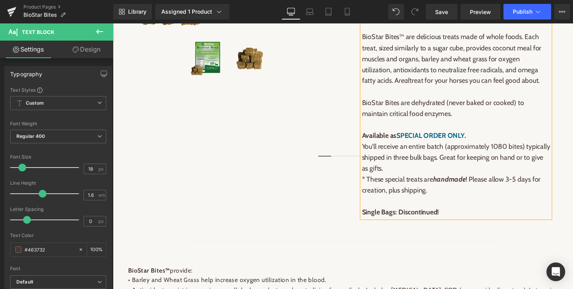
scroll to position [328, 0]
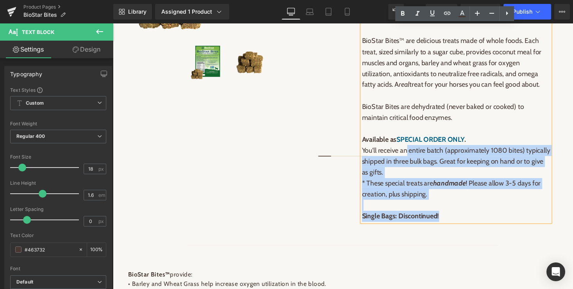
drag, startPoint x: 412, startPoint y: 155, endPoint x: 368, endPoint y: 155, distance: 44.1
click at [368, 155] on p "Available as SPECIAL ORDER ONLY . You'll receive an entire batch (approximately…" at bounding box center [464, 165] width 193 height 79
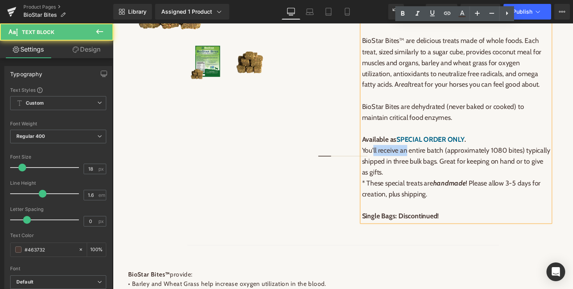
drag, startPoint x: 413, startPoint y: 156, endPoint x: 381, endPoint y: 151, distance: 32.3
click at [381, 151] on p "Available as SPECIAL ORDER ONLY . You'll receive an entire batch (approximately…" at bounding box center [464, 165] width 193 height 79
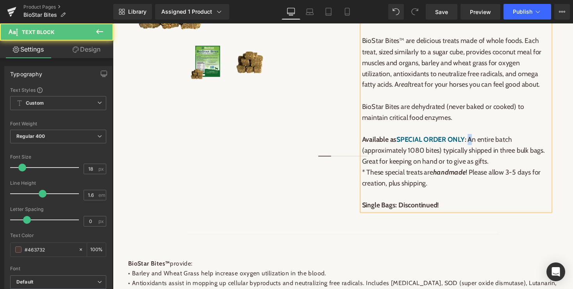
click at [481, 142] on strong "Available as SPECIAL ORDER ONLY : A" at bounding box center [424, 142] width 113 height 9
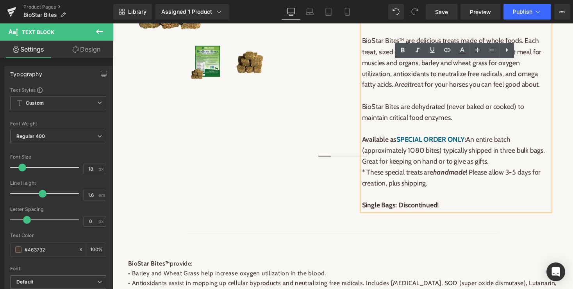
click at [500, 178] on p "Available as SPECIAL ORDER ONLY : An entire batch (approximately 1080 bites) ty…" at bounding box center [464, 160] width 193 height 68
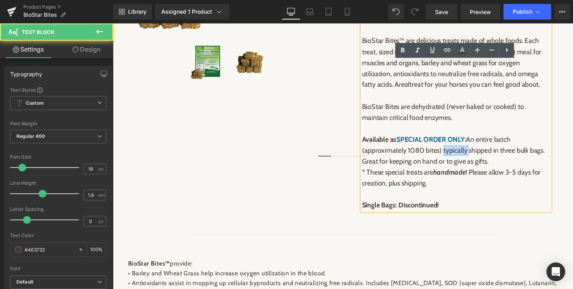
drag, startPoint x: 477, startPoint y: 155, endPoint x: 450, endPoint y: 155, distance: 27.3
click at [450, 155] on p "Available as SPECIAL ORDER ONLY : An entire batch (approximately 1080 bites) ty…" at bounding box center [464, 160] width 193 height 68
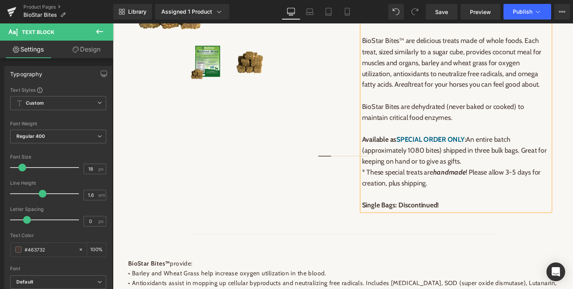
drag, startPoint x: 489, startPoint y: 168, endPoint x: 531, endPoint y: 153, distance: 44.3
click at [531, 153] on p "Available as SPECIAL ORDER ONLY : An entire batch (approximately 1080 bites) sh…" at bounding box center [464, 160] width 193 height 68
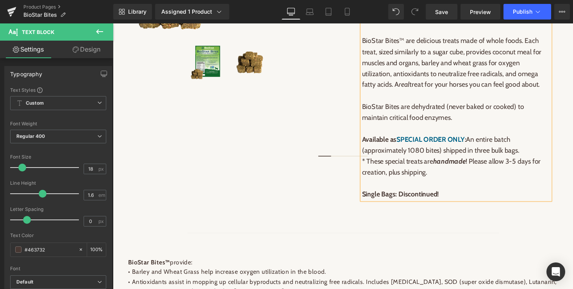
click at [479, 166] on p "Available as SPECIAL ORDER ONLY : An entire batch (approximately 1080 bites) sh…" at bounding box center [464, 154] width 193 height 56
click at [489, 222] on div "BioStar Bites EQ (P) Title Stamped - Star Badge [DOMAIN_NAME] $ 0 $ 0.93 (P) Pr…" at bounding box center [465, 20] width 232 height 407
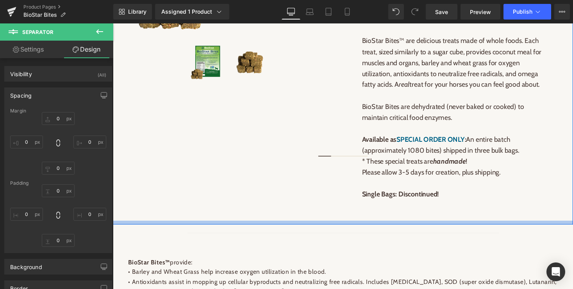
type input "0"
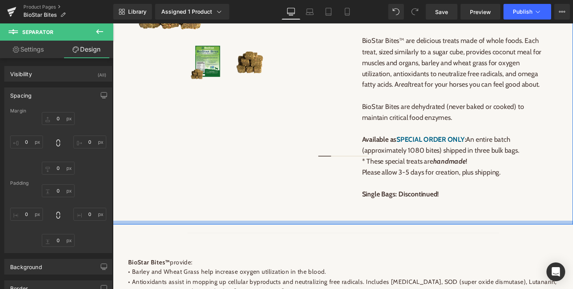
type input "0"
type input "10"
type input "0"
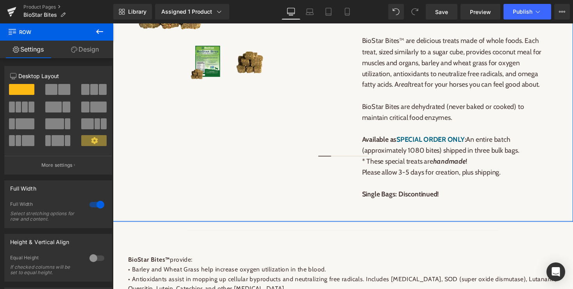
click at [482, 224] on div "(P) Image (P) Title" at bounding box center [349, 16] width 472 height 422
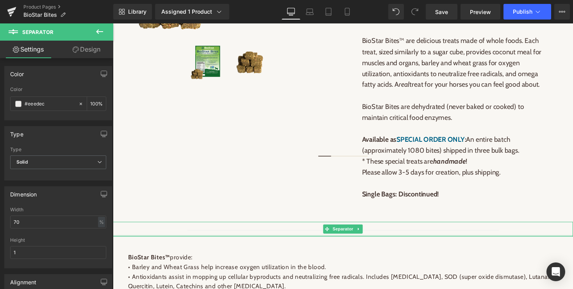
click at [482, 239] on div "Separator" at bounding box center [349, 234] width 472 height 15
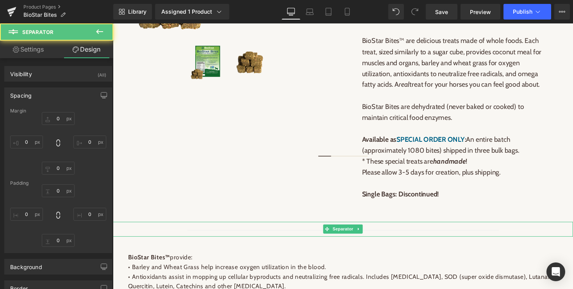
type input "0"
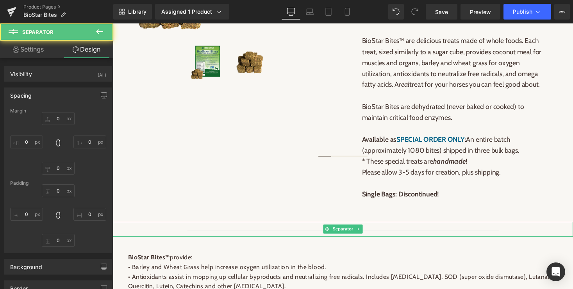
type input "0"
type input "4"
type input "0"
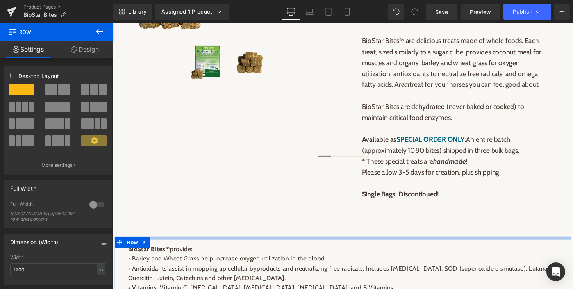
drag, startPoint x: 479, startPoint y: 251, endPoint x: 479, endPoint y: 242, distance: 8.6
click at [479, 242] on div at bounding box center [349, 243] width 468 height 3
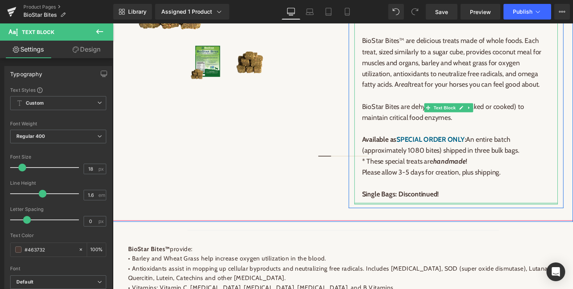
click at [465, 207] on div at bounding box center [465, 208] width 209 height 2
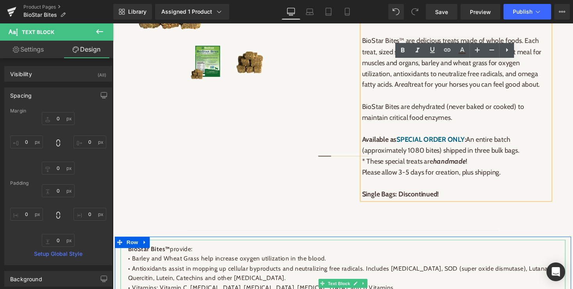
click at [158, 281] on p "• Antioxidants assist in mopping up cellular byproducts and neutralizing free r…" at bounding box center [348, 280] width 441 height 20
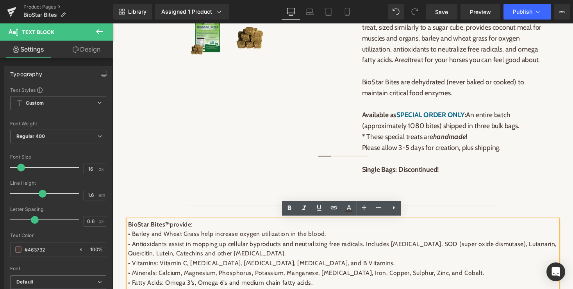
scroll to position [354, 0]
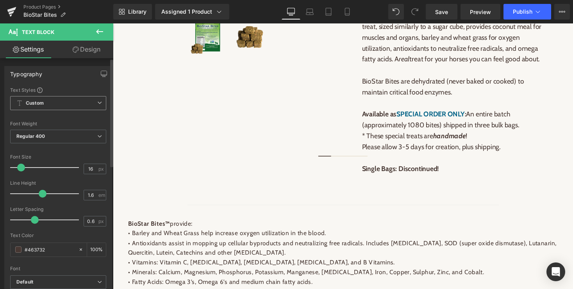
click at [94, 107] on span "Custom Setup Global Style" at bounding box center [58, 103] width 96 height 14
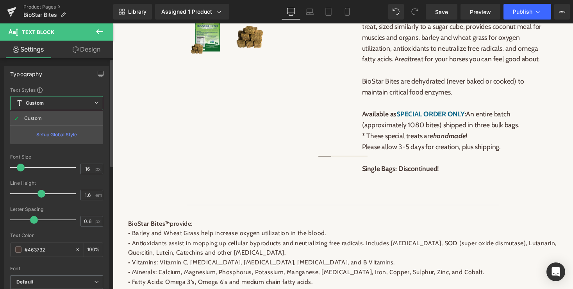
click at [43, 135] on div "Setup Global Style" at bounding box center [56, 134] width 93 height 18
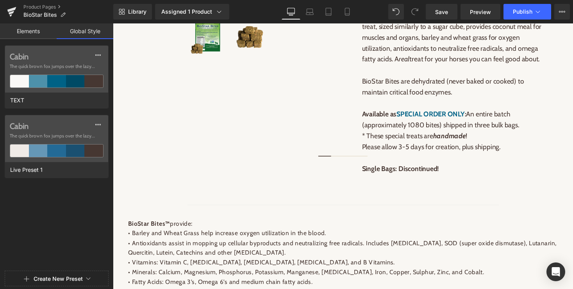
click at [27, 31] on link "Elements" at bounding box center [28, 31] width 57 height 16
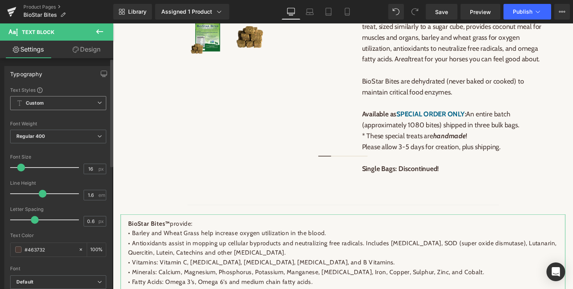
click at [47, 102] on span "Custom Setup Global Style" at bounding box center [58, 103] width 96 height 14
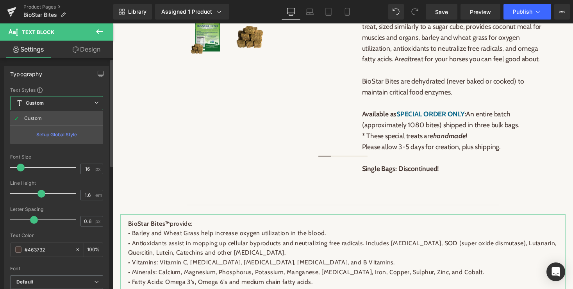
click at [65, 85] on div "Typography Text Styles Custom Custom Setup Global Style Custom Setup Global Sty…" at bounding box center [56, 197] width 105 height 262
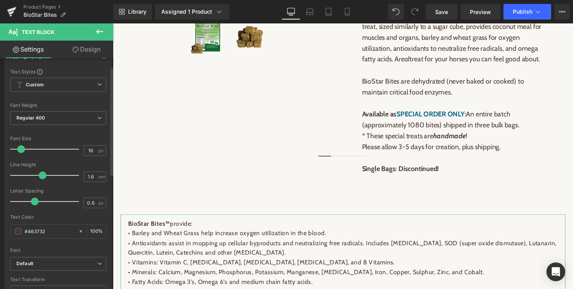
scroll to position [0, 0]
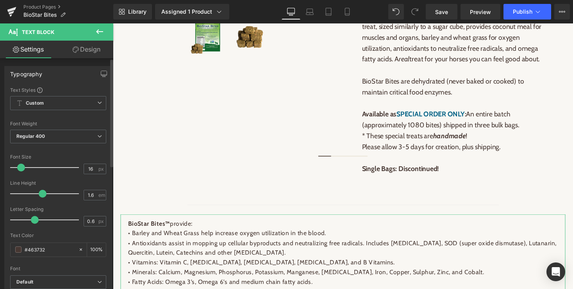
click at [39, 90] on span at bounding box center [39, 89] width 5 height 5
click at [52, 118] on div at bounding box center [58, 116] width 96 height 5
click at [49, 105] on span "Custom Setup Global Style" at bounding box center [58, 103] width 96 height 14
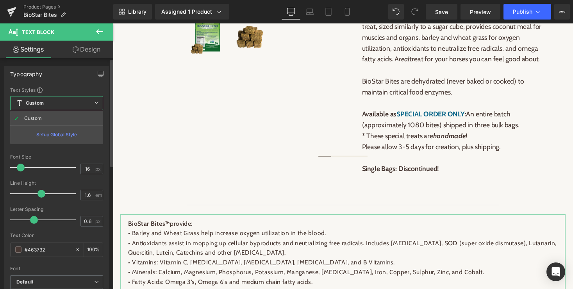
click at [62, 136] on div "Setup Global Style" at bounding box center [56, 134] width 93 height 18
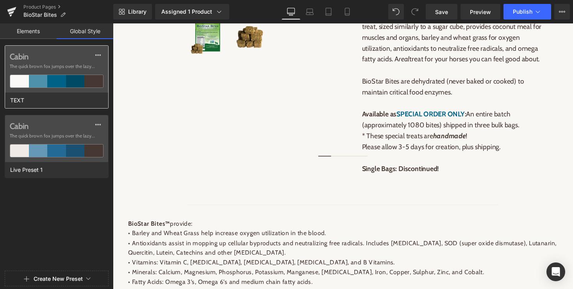
click at [43, 83] on div at bounding box center [38, 81] width 19 height 12
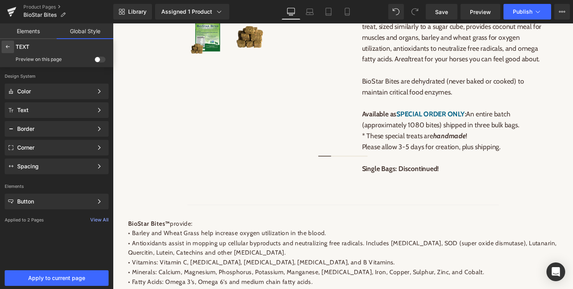
click at [8, 48] on icon at bounding box center [8, 47] width 6 height 6
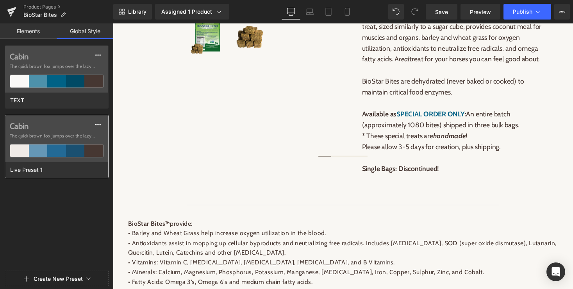
click at [42, 148] on div at bounding box center [38, 150] width 19 height 12
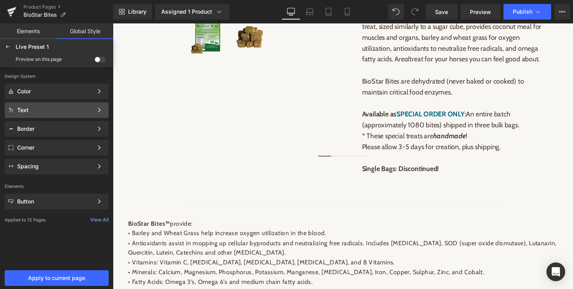
click at [41, 114] on div "Text Color Style Define a color palette and apply it to your pages 1 of 3 Next" at bounding box center [57, 110] width 104 height 16
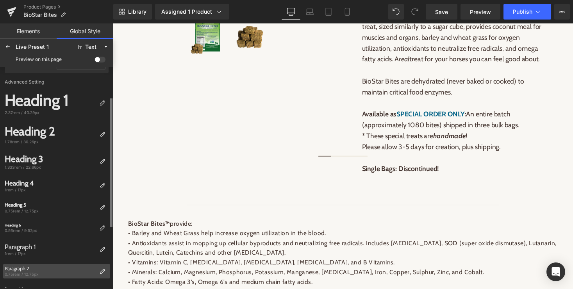
scroll to position [114, 0]
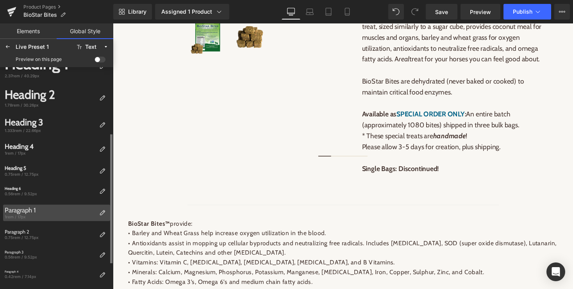
click at [27, 211] on div "Paragraph 1" at bounding box center [50, 210] width 91 height 8
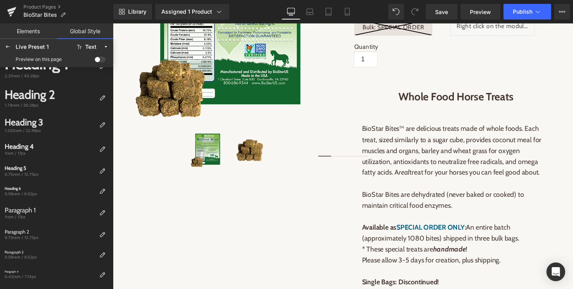
scroll to position [222, 0]
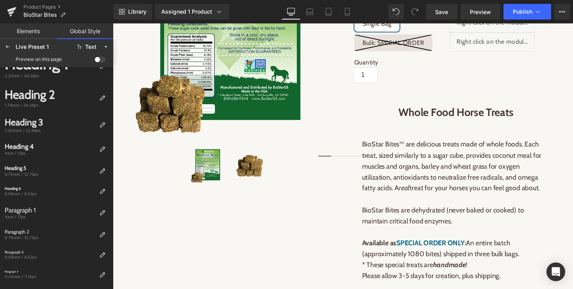
click at [437, 161] on p "BioStar Bites™ are delicious treats made of whole foods. Each treat, sized simi…" at bounding box center [464, 187] width 193 height 90
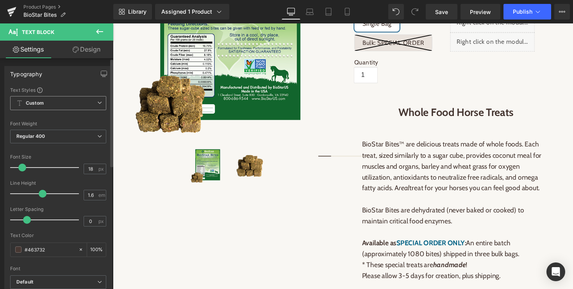
click at [53, 103] on span "Custom Setup Global Style" at bounding box center [58, 103] width 96 height 14
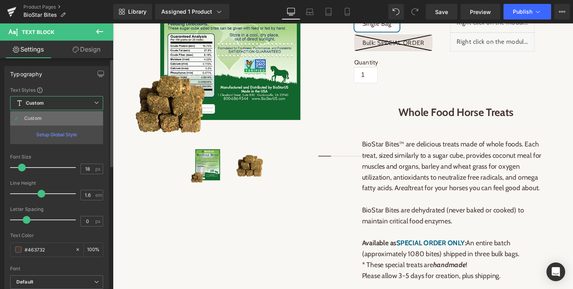
click at [30, 118] on div "Custom" at bounding box center [33, 118] width 18 height 5
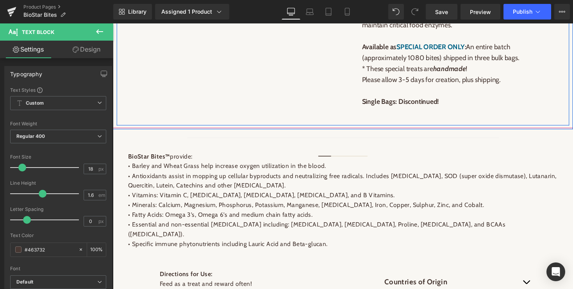
scroll to position [424, 0]
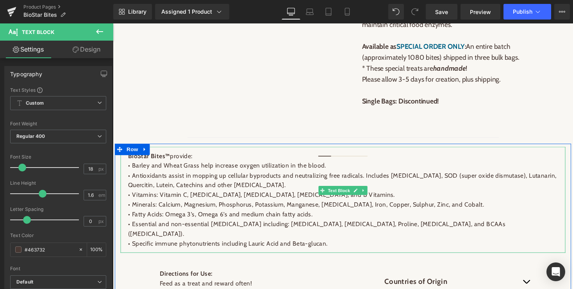
click at [301, 216] on p "• Fatty Acids: Omega 3’s, Omega 6’s and medium chain fatty acids." at bounding box center [348, 219] width 441 height 10
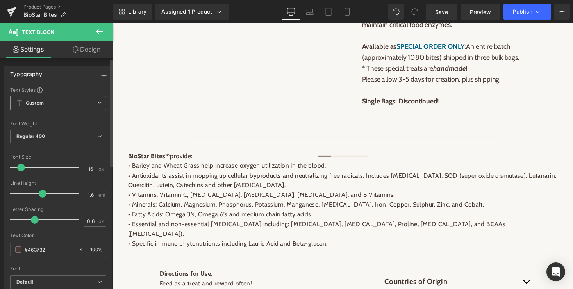
click at [62, 105] on span "Custom Setup Global Style" at bounding box center [58, 103] width 96 height 14
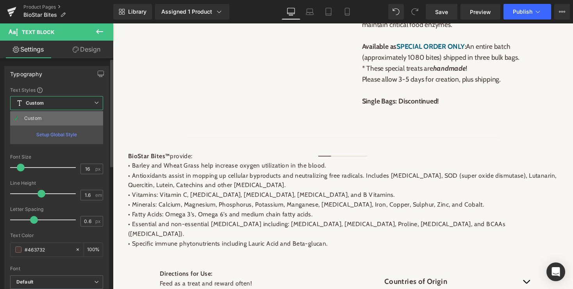
click at [35, 120] on div "Custom" at bounding box center [33, 118] width 18 height 5
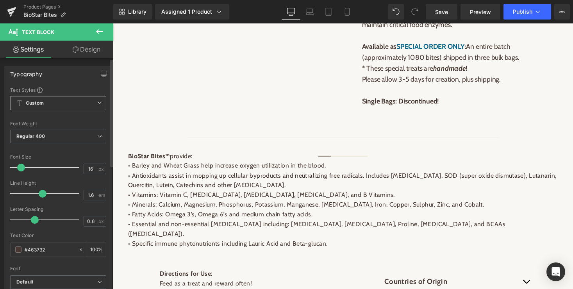
click at [46, 105] on span "Custom Setup Global Style" at bounding box center [58, 103] width 96 height 14
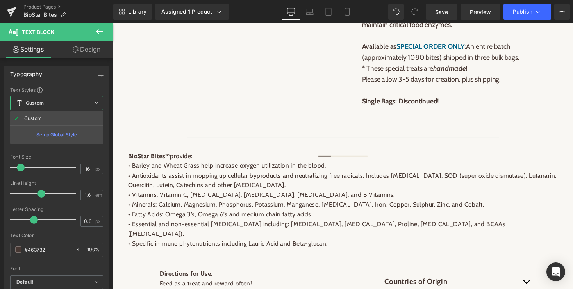
click at [222, 205] on div at bounding box center [349, 159] width 472 height 272
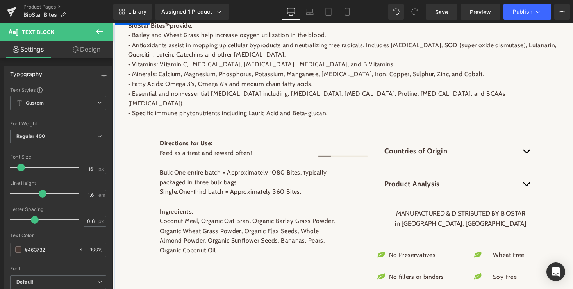
scroll to position [624, 0]
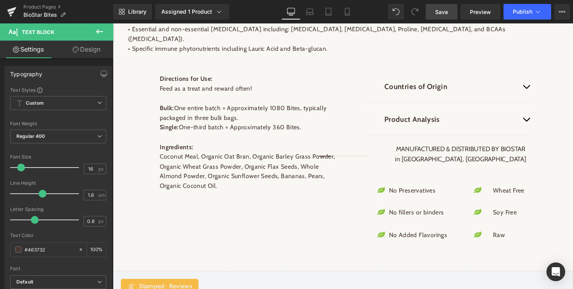
click at [440, 14] on span "Save" at bounding box center [441, 12] width 13 height 8
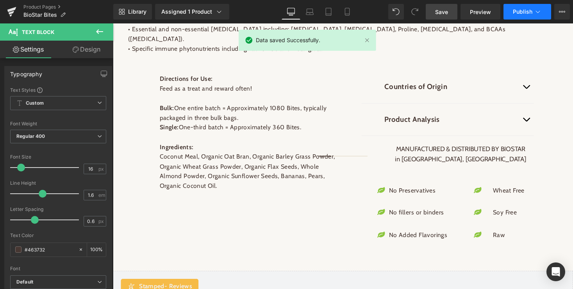
click at [536, 12] on icon at bounding box center [538, 12] width 8 height 8
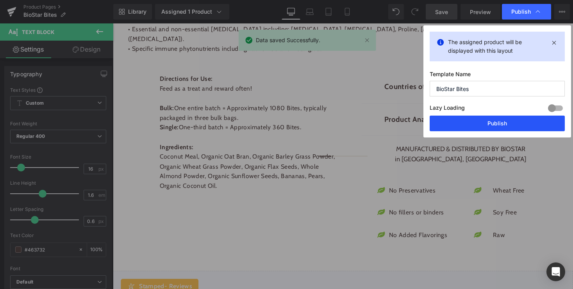
click at [503, 125] on button "Publish" at bounding box center [496, 124] width 135 height 16
